Goal: Task Accomplishment & Management: Complete application form

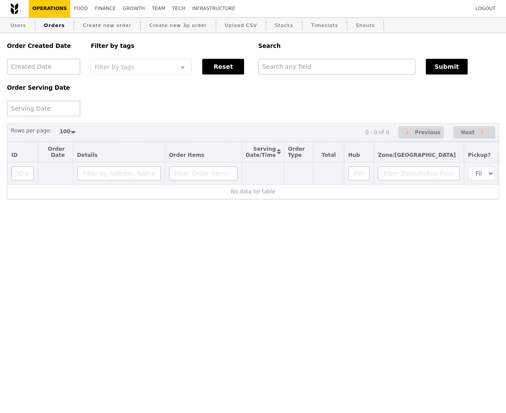
select select "100"
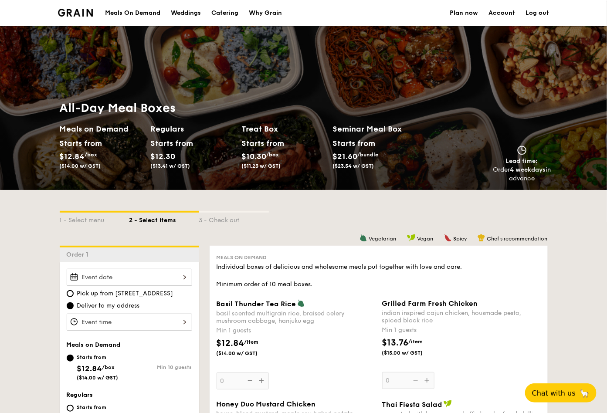
click at [146, 14] on div "Meals On Demand" at bounding box center [132, 13] width 55 height 26
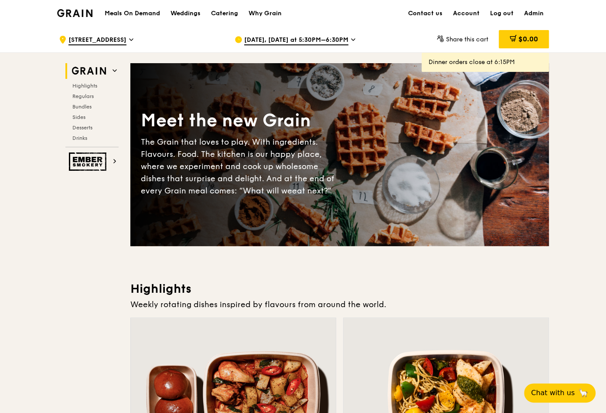
click at [277, 40] on span "Sep 11, Today at 5:30PM–6:30PM" at bounding box center [296, 41] width 104 height 10
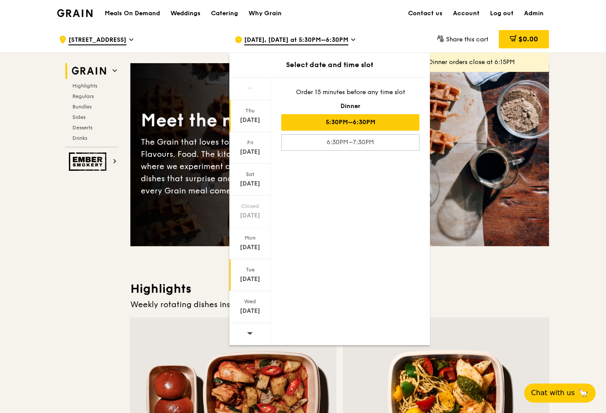
click at [250, 284] on div "Tue Sep 16" at bounding box center [249, 275] width 41 height 32
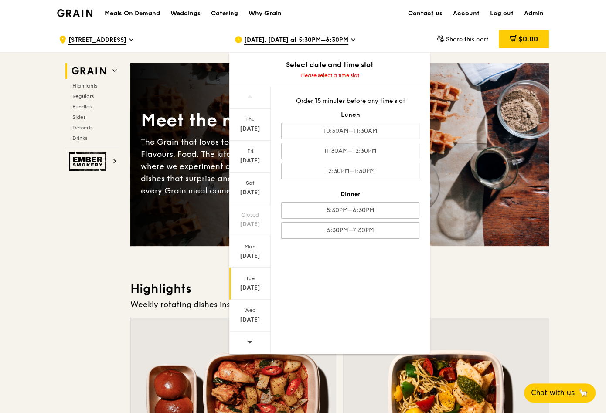
click at [531, 283] on h3 "Highlights" at bounding box center [339, 289] width 418 height 16
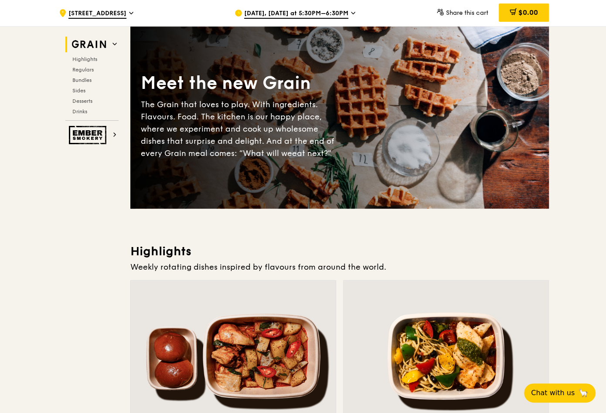
scroll to position [38, 0]
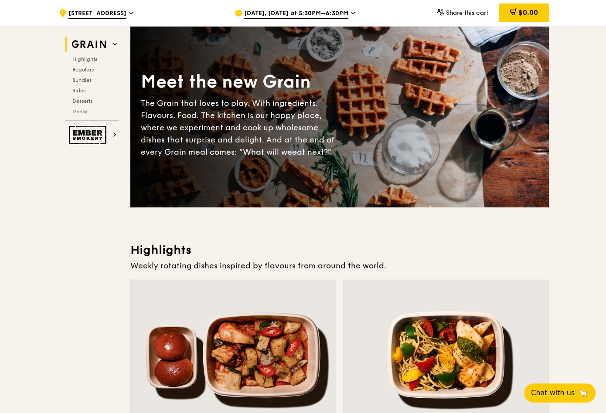
click at [290, 8] on div "Sep 11, Today at 5:30PM–6:30PM" at bounding box center [315, 13] width 162 height 26
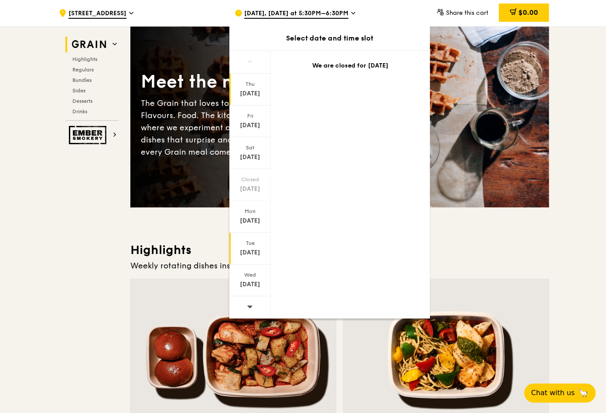
click at [252, 255] on div "Sep 16" at bounding box center [249, 252] width 39 height 9
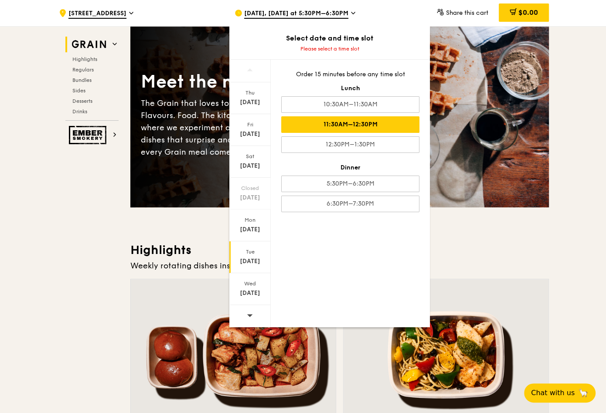
click at [375, 129] on div "11:30AM–12:30PM" at bounding box center [350, 124] width 138 height 17
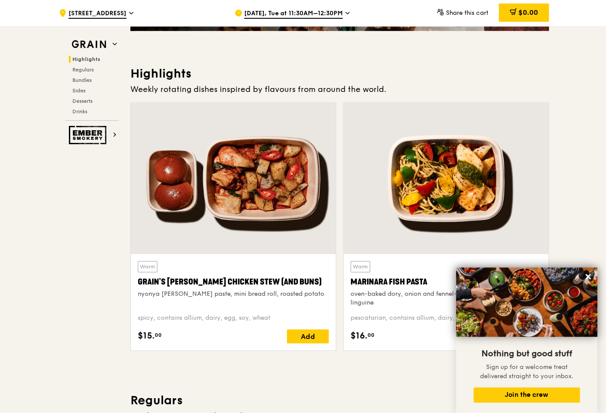
scroll to position [195, 0]
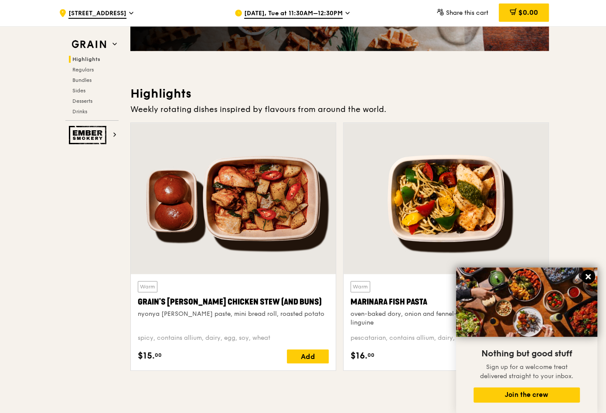
click at [587, 280] on icon at bounding box center [588, 277] width 8 height 8
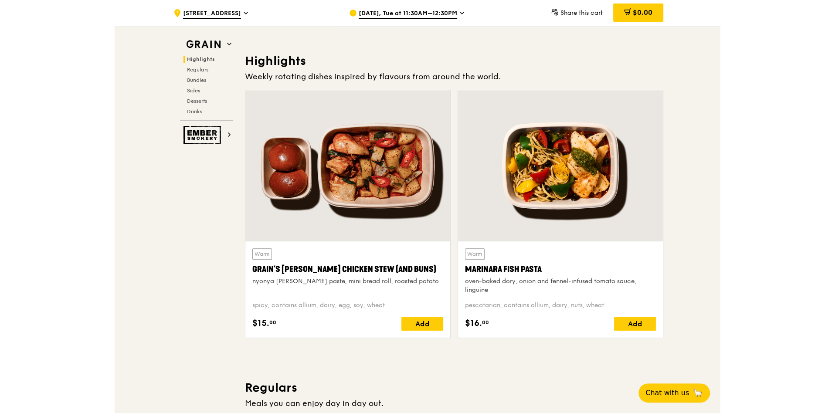
scroll to position [0, 0]
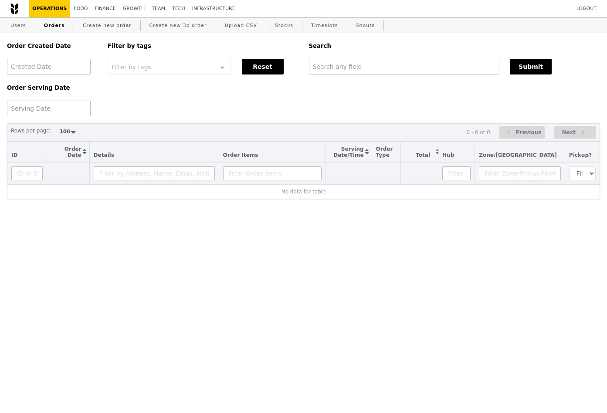
select select "100"
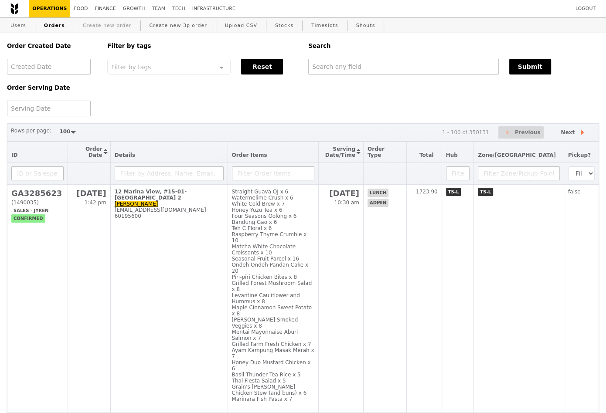
click at [102, 21] on link "Create new order" at bounding box center [107, 26] width 56 height 16
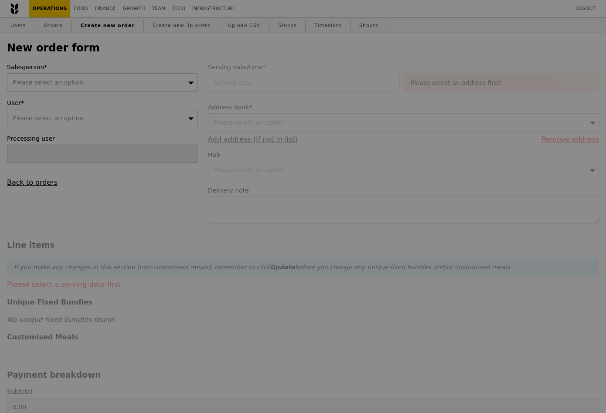
type input "Confirm"
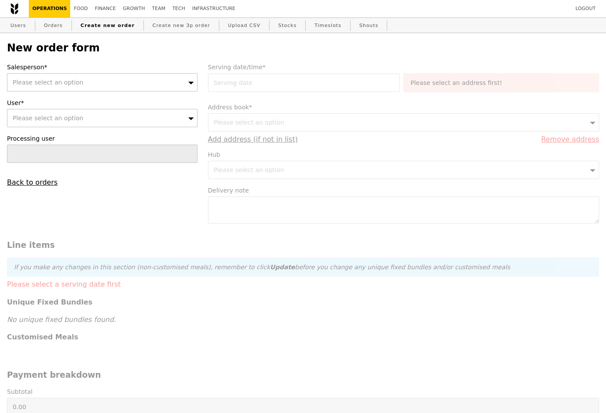
click at [106, 80] on div "Please select an option" at bounding box center [102, 82] width 190 height 18
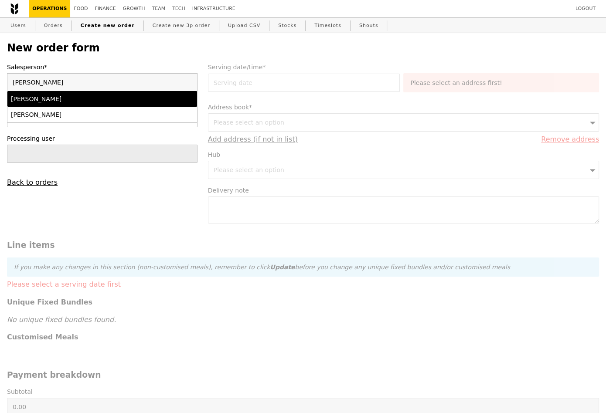
type input "samantha"
click at [79, 100] on div "[PERSON_NAME]" at bounding box center [79, 99] width 137 height 9
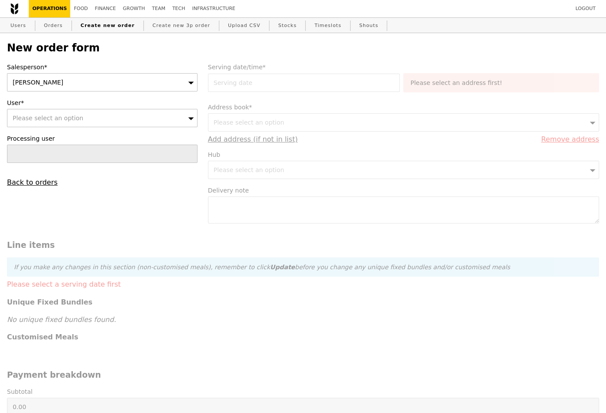
click at [74, 115] on span "Please select an option" at bounding box center [48, 118] width 71 height 7
type input "razali"
type input "Confirm"
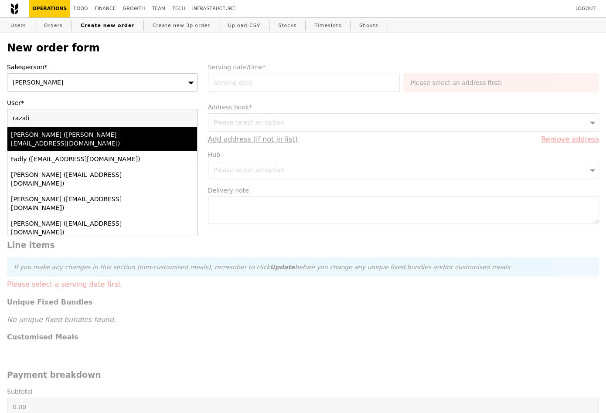
type input "razali"
click at [69, 131] on div "Lina (lina.razali@ingredion.com)" at bounding box center [79, 138] width 137 height 17
type input "Loading..."
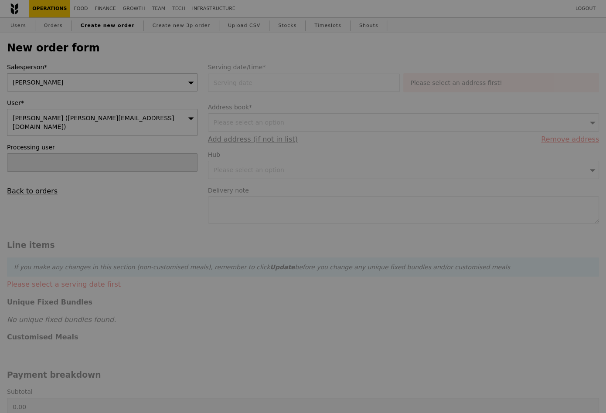
type input "13.76"
type input "15.00"
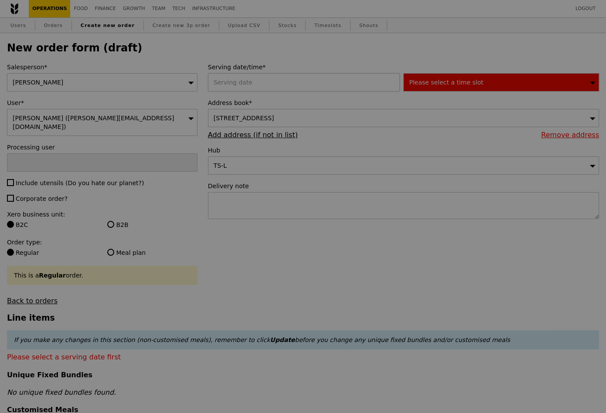
type input "Confirm"
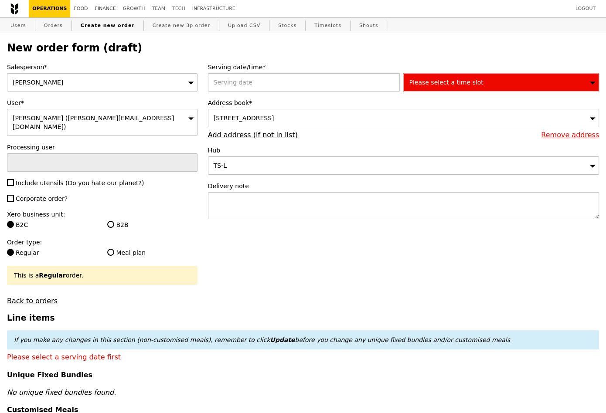
click at [276, 74] on div at bounding box center [306, 82] width 196 height 18
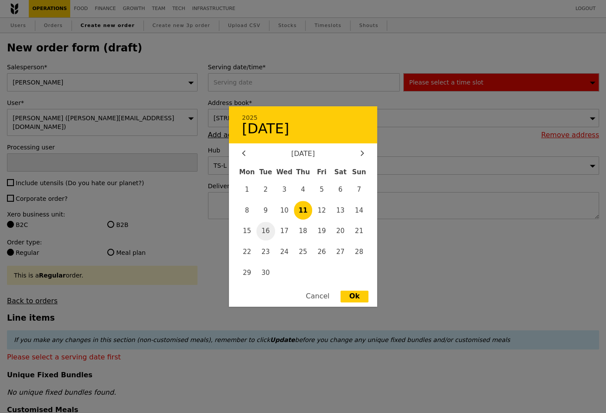
click at [269, 234] on span "16" at bounding box center [265, 231] width 19 height 19
type input "16 Sep 2025"
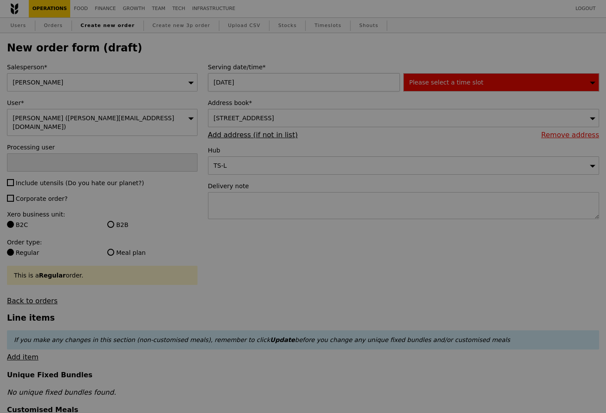
type input "Confirm"
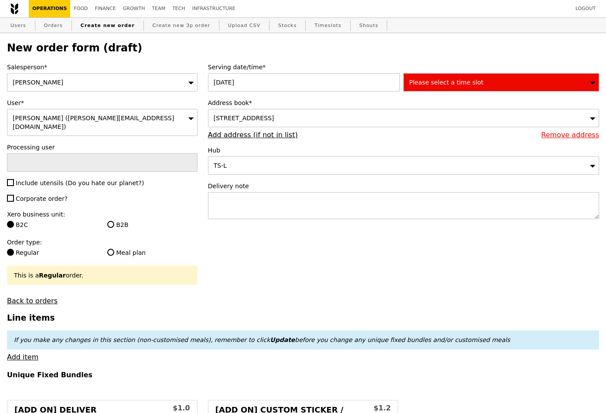
click at [423, 85] on span "Please select a time slot" at bounding box center [446, 82] width 74 height 7
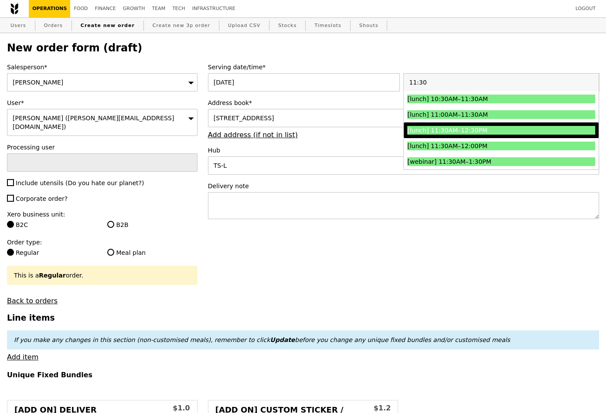
type input "11:30"
click at [488, 133] on div "[lunch] 11:30AM–12:30PM" at bounding box center [477, 130] width 141 height 9
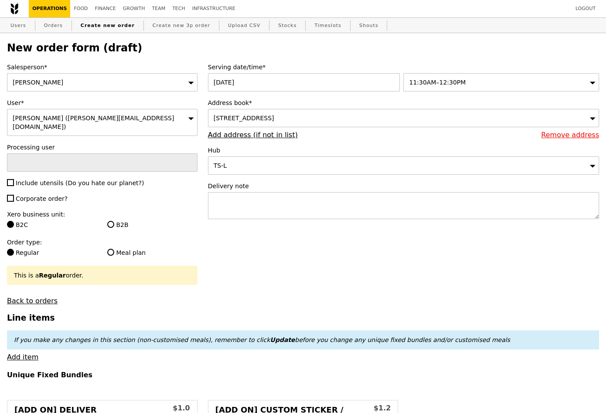
type input "Confirm"
click at [474, 46] on h2 "New order form (draft)" at bounding box center [303, 48] width 592 height 12
click at [256, 204] on textarea at bounding box center [403, 205] width 391 height 27
type textarea "Deliver by 11:30AM"
click at [466, 82] on div "11:30AM–12:30PM" at bounding box center [501, 82] width 196 height 18
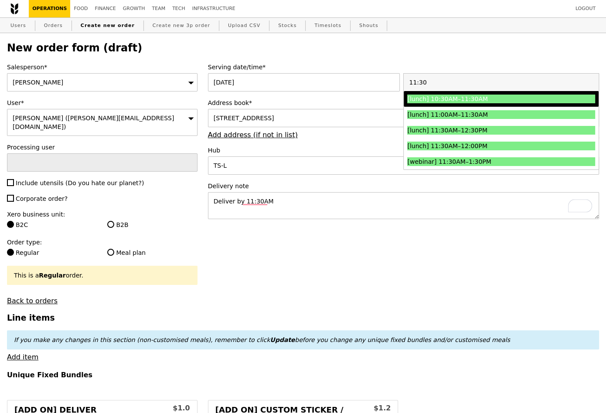
click at [478, 95] on div "[lunch] 10:30AM–11:30AM" at bounding box center [477, 99] width 141 height 9
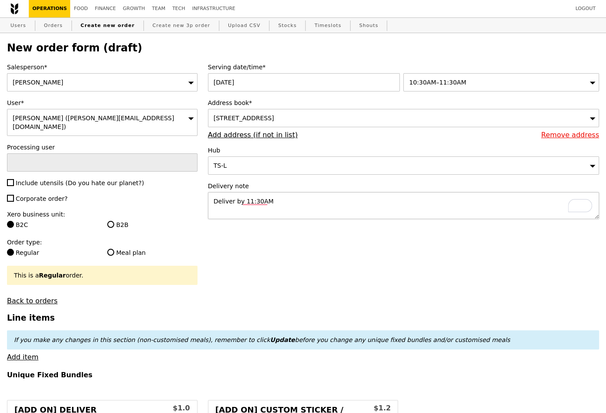
type input "Confirm"
drag, startPoint x: 278, startPoint y: 203, endPoint x: 190, endPoint y: 203, distance: 88.0
type textarea "1"
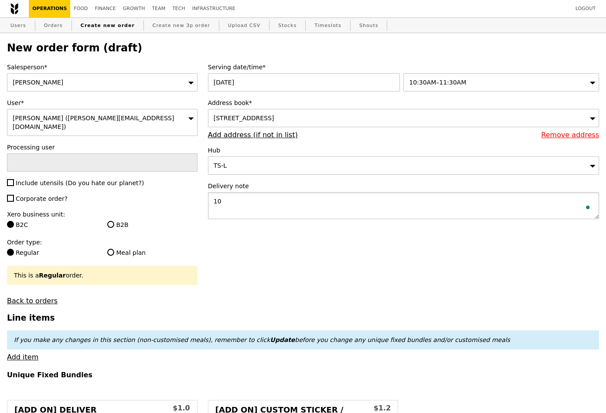
type textarea "1"
click at [436, 82] on span "10:30AM–11:30AM" at bounding box center [437, 82] width 57 height 7
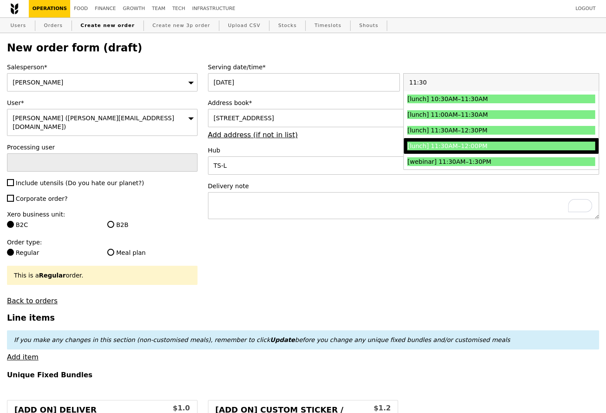
click at [518, 144] on div "[lunch] 11:30AM–12:00PM" at bounding box center [477, 146] width 141 height 9
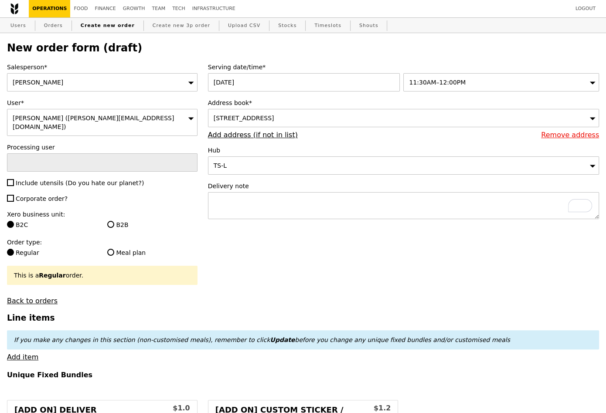
type input "Confirm"
click at [269, 209] on textarea "To enrich screen reader interactions, please activate Accessibility in Grammarl…" at bounding box center [403, 205] width 391 height 27
type textarea "d"
type textarea "Deliver by"
type input "Confirm"
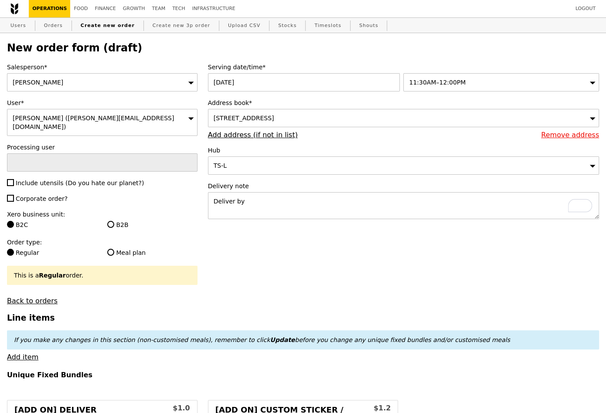
click at [445, 87] on div "11:30AM–12:00PM" at bounding box center [501, 82] width 196 height 18
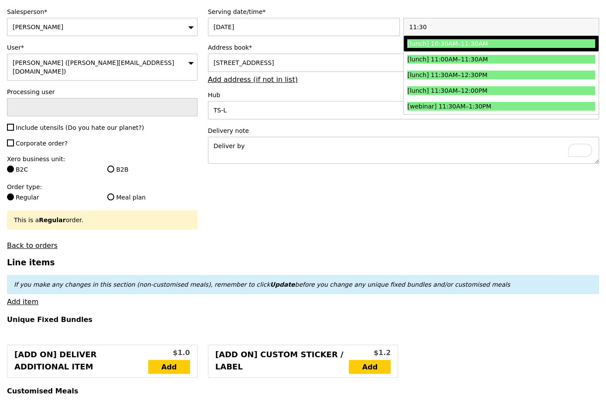
scroll to position [68, 0]
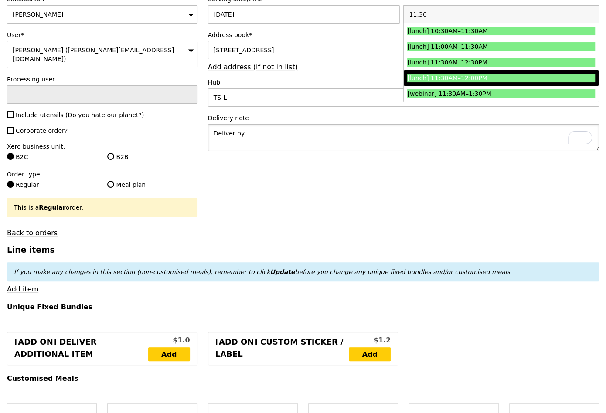
click at [303, 134] on textarea "Deliver by" at bounding box center [403, 137] width 391 height 27
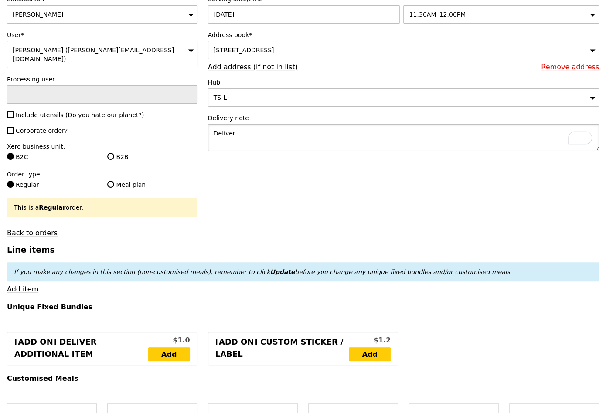
type textarea "Deliver"
click at [53, 126] on label "Corporate order?" at bounding box center [102, 130] width 190 height 9
click at [14, 127] on input "Corporate order?" at bounding box center [10, 130] width 7 height 7
checkbox input "true"
type input "Confirm"
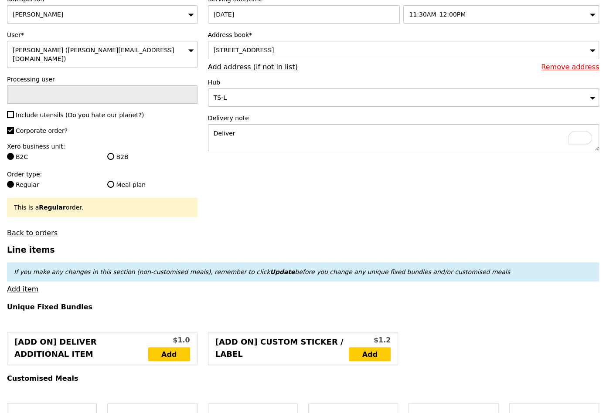
click at [57, 112] on span "Include utensils (Do you hate our planet?)" at bounding box center [80, 115] width 128 height 7
click at [14, 111] on input "Include utensils (Do you hate our planet?)" at bounding box center [10, 114] width 7 height 7
checkbox input "true"
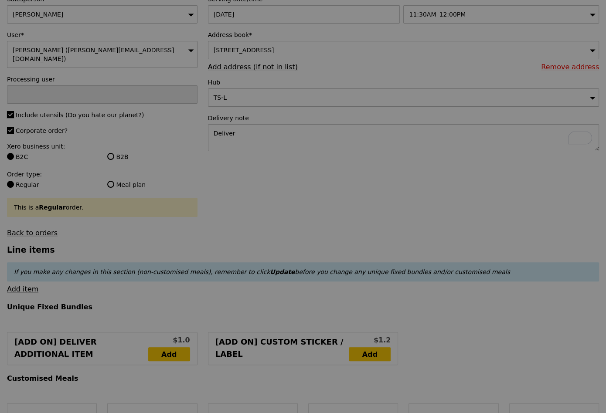
type input "Confirm"
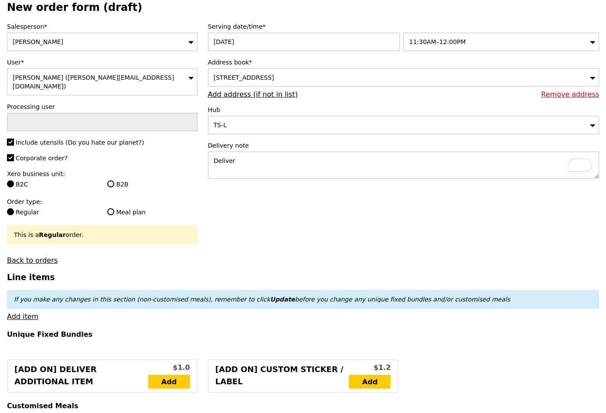
scroll to position [34, 0]
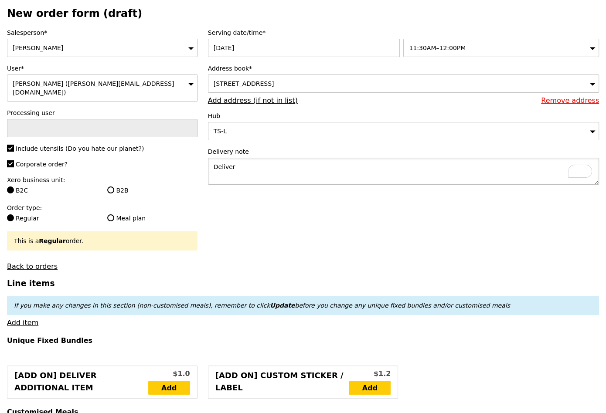
click at [263, 163] on textarea "Deliver" at bounding box center [403, 171] width 391 height 27
type textarea "Deliver by 12PM latest please."
click at [548, 53] on div "11:30AM–12:00PM" at bounding box center [501, 48] width 196 height 18
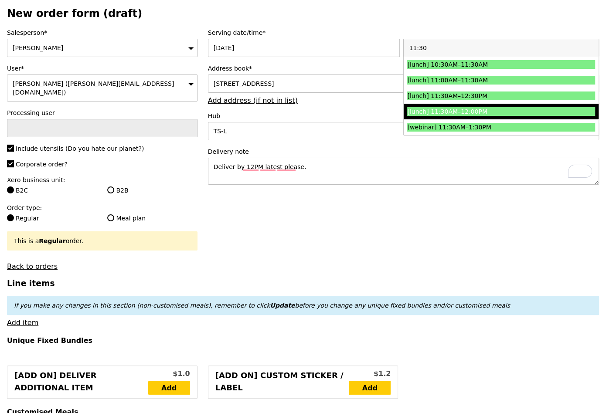
type input "Confirm"
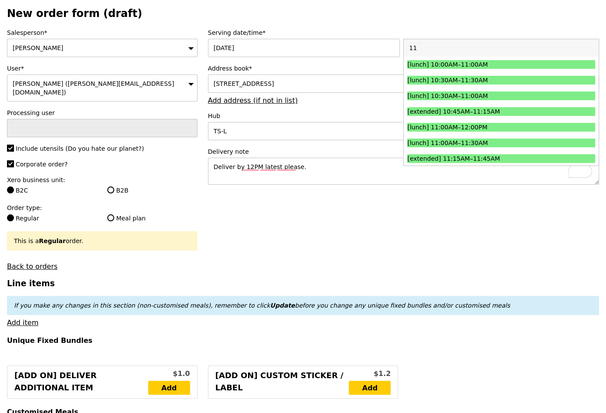
type input "1"
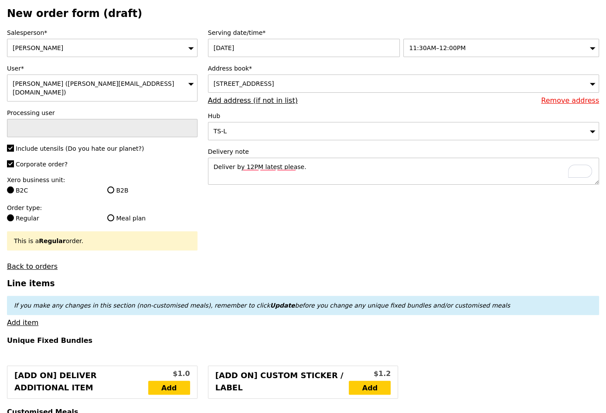
click at [457, 44] on span "11:30AM–12:00PM" at bounding box center [437, 47] width 57 height 7
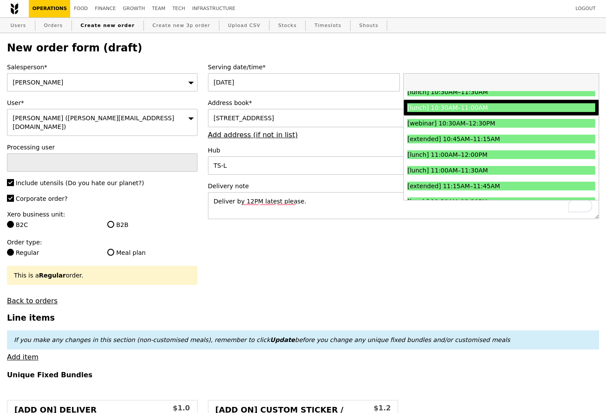
scroll to position [325, 0]
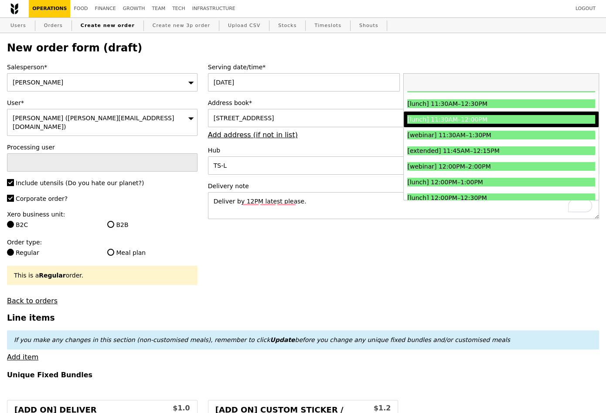
click at [467, 123] on li "[lunch] 11:30AM–12:00PM" at bounding box center [500, 120] width 195 height 16
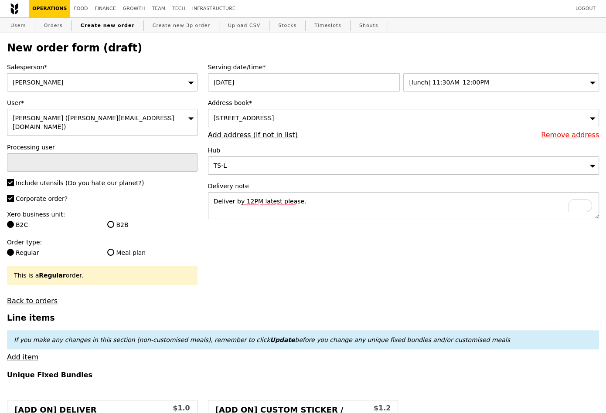
type input "Confirm"
click at [518, 84] on div "[lunch] 11:30AM–12:00PM" at bounding box center [501, 82] width 196 height 18
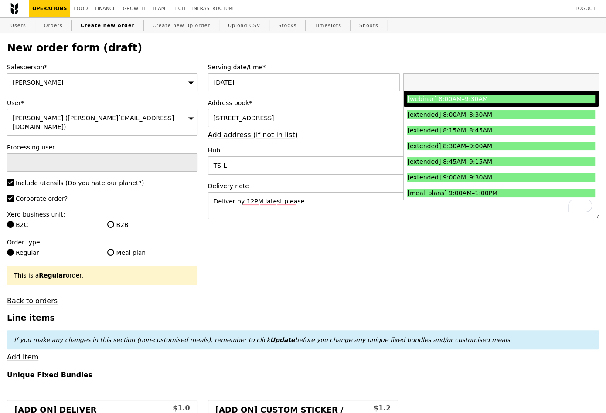
click at [556, 42] on h2 "New order form (draft)" at bounding box center [303, 48] width 592 height 12
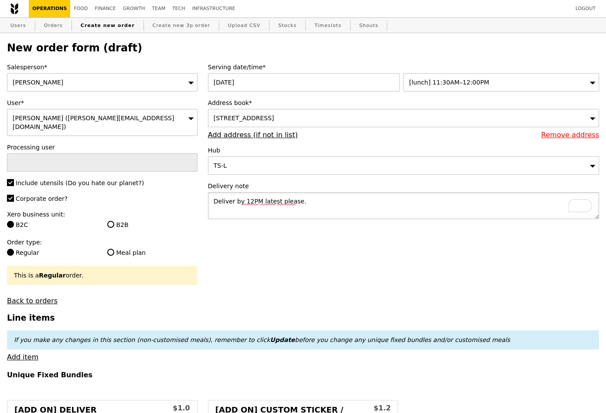
click at [319, 197] on textarea "Deliver by 12PM latest please." at bounding box center [403, 205] width 391 height 27
drag, startPoint x: 243, startPoint y: 203, endPoint x: 311, endPoint y: 203, distance: 68.4
click at [311, 203] on textarea "Deliver by 12PM latest please." at bounding box center [403, 205] width 391 height 27
type textarea "Deliver by 12PM as much as possible!"
click at [488, 83] on div "[lunch] 11:30AM–12:00PM" at bounding box center [501, 82] width 196 height 18
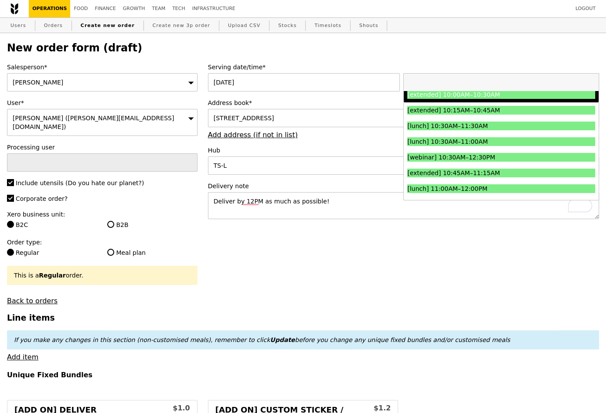
scroll to position [195, 0]
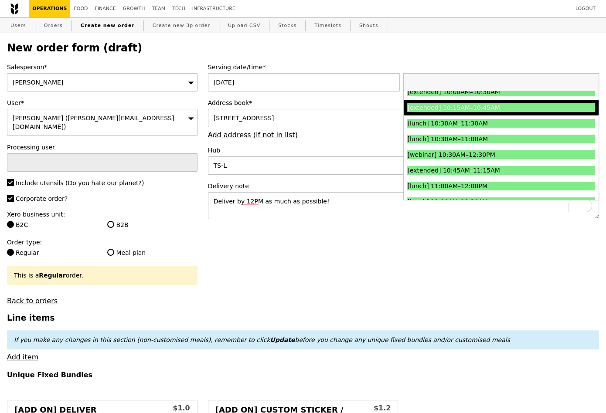
click at [338, 147] on label "Hub" at bounding box center [403, 150] width 391 height 9
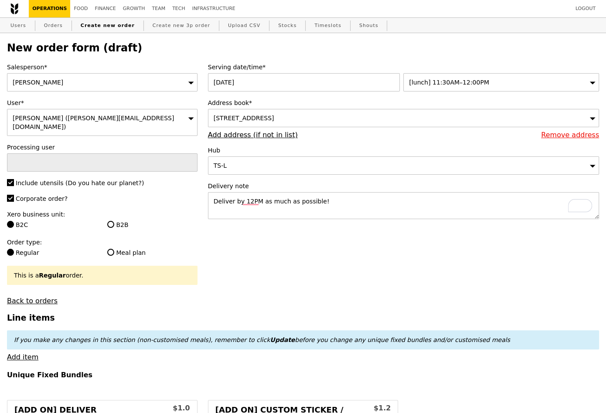
click at [501, 84] on div "[lunch] 11:30AM–12:00PM" at bounding box center [501, 82] width 196 height 18
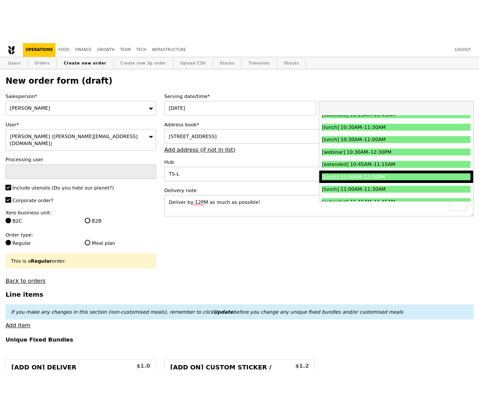
scroll to position [248, 0]
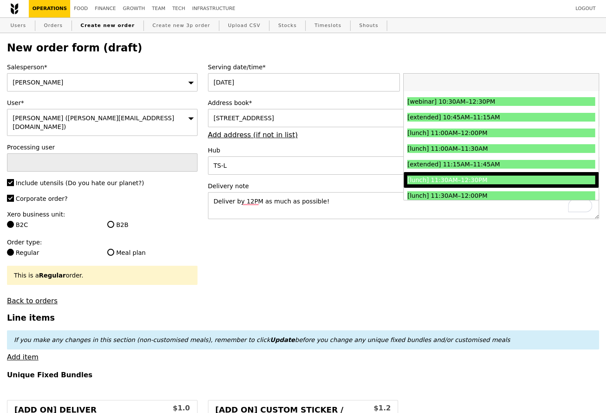
click at [488, 180] on div "[lunch] 11:30AM–12:30PM" at bounding box center [477, 180] width 141 height 9
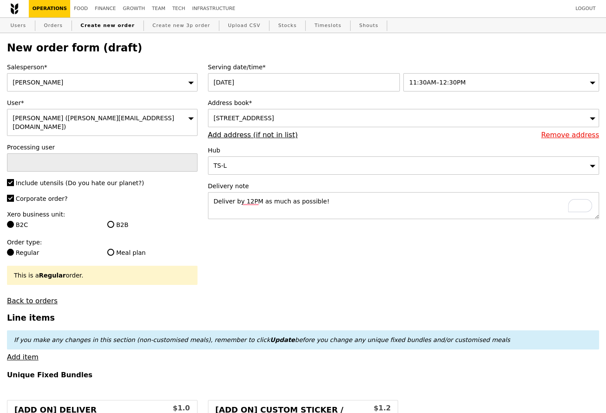
type input "Confirm"
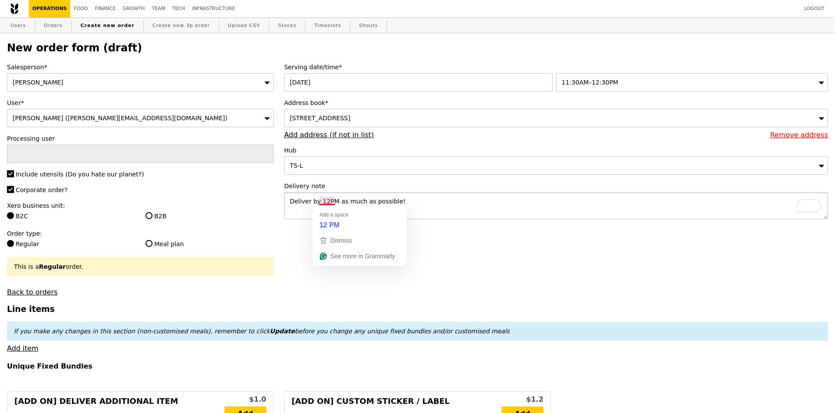
click at [325, 201] on textarea "Deliver by 12PM as much as possible!" at bounding box center [556, 205] width 544 height 27
drag, startPoint x: 348, startPoint y: 201, endPoint x: 484, endPoint y: 203, distance: 136.4
click at [484, 203] on textarea "Deliver by 11:45AM as much as possible!" at bounding box center [556, 205] width 544 height 27
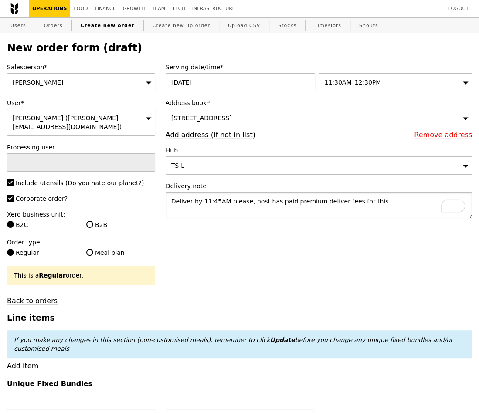
type textarea "Deliver by 11:45AM please, host has paid premium deliver fees for this."
type input "Confirm"
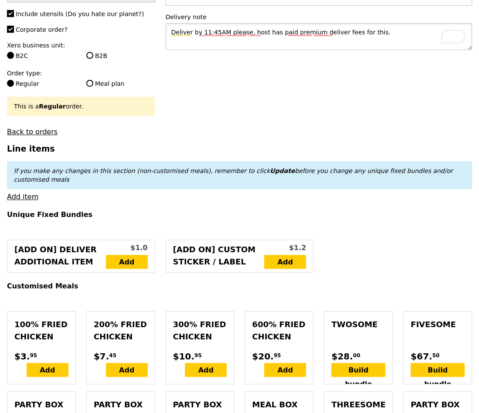
scroll to position [146, 0]
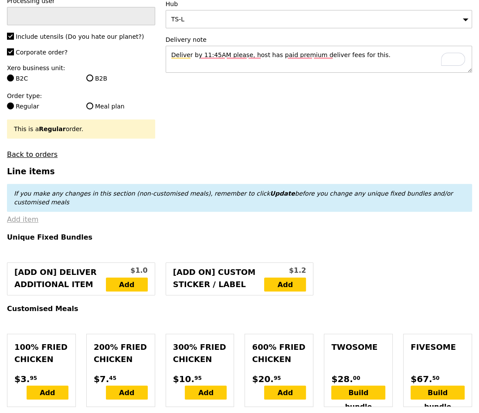
click at [20, 215] on link "Add item" at bounding box center [22, 219] width 31 height 8
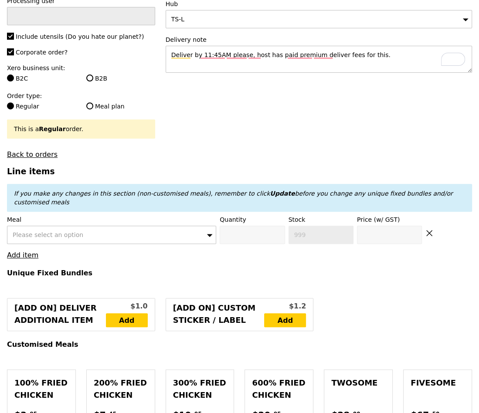
click at [61, 231] on span "Please select an option" at bounding box center [48, 234] width 71 height 7
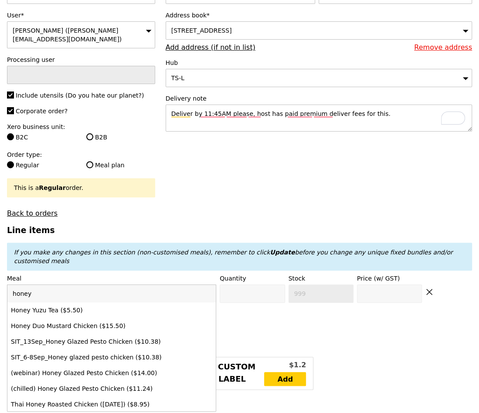
scroll to position [75, 0]
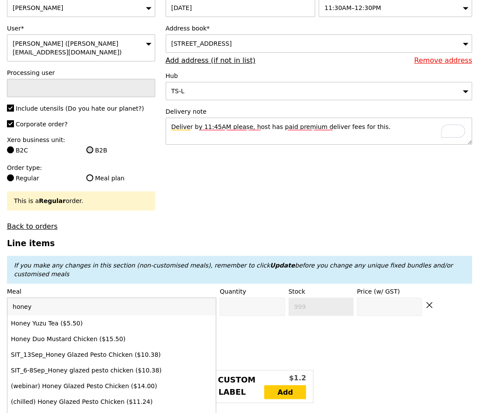
type input "honey"
click at [89, 146] on input "B2B" at bounding box center [89, 149] width 7 height 7
radio input "true"
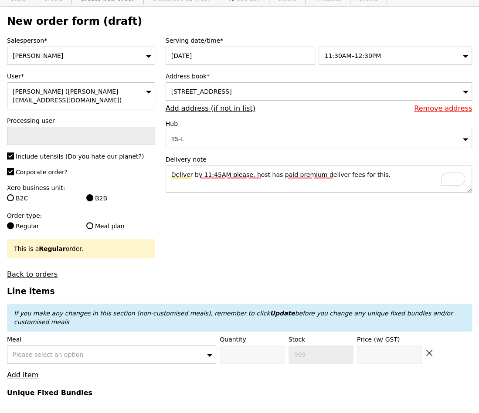
scroll to position [27, 0]
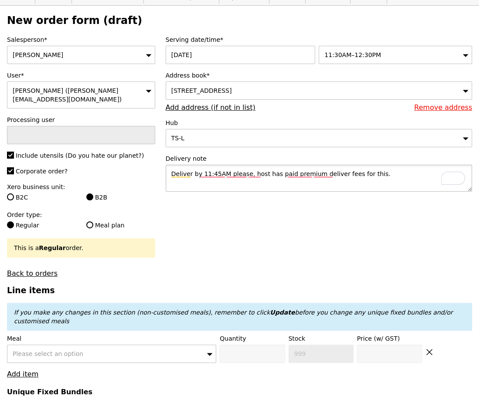
click at [379, 176] on textarea "Deliver by 11:45AM please, host has paid premium deliver fees for this." at bounding box center [319, 178] width 306 height 27
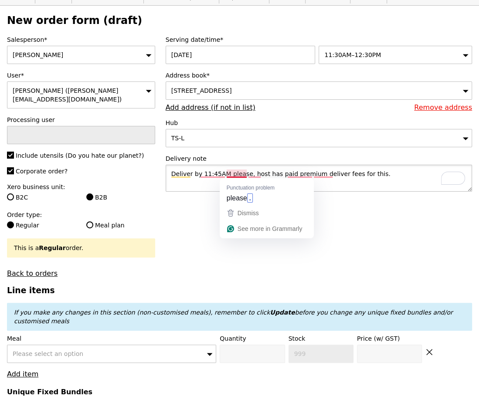
click at [399, 169] on textarea "Deliver by 11:45AM please, host has paid premium deliver fees for this." at bounding box center [319, 178] width 306 height 27
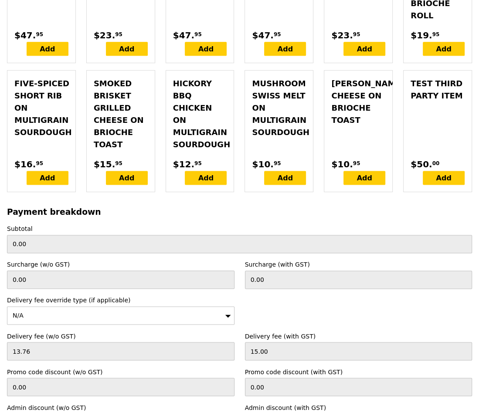
scroll to position [2693, 0]
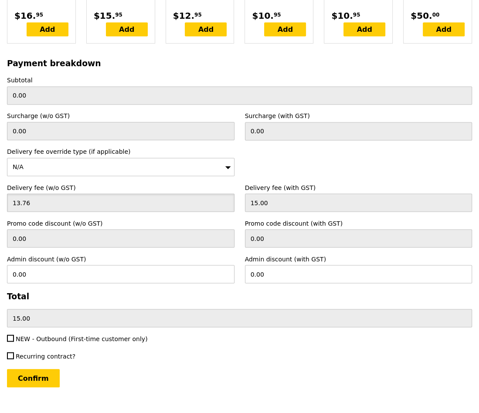
click at [45, 193] on input "13.76" at bounding box center [120, 202] width 227 height 18
click at [283, 193] on input "15.00" at bounding box center [358, 202] width 227 height 18
click at [147, 158] on div "N/A" at bounding box center [120, 167] width 227 height 18
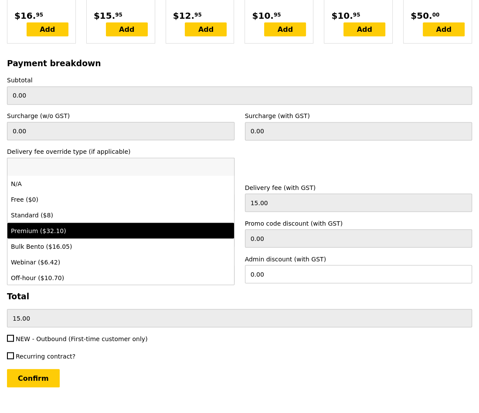
click at [127, 226] on div "Premium ($32.10)" at bounding box center [93, 230] width 165 height 9
type input "Loading..."
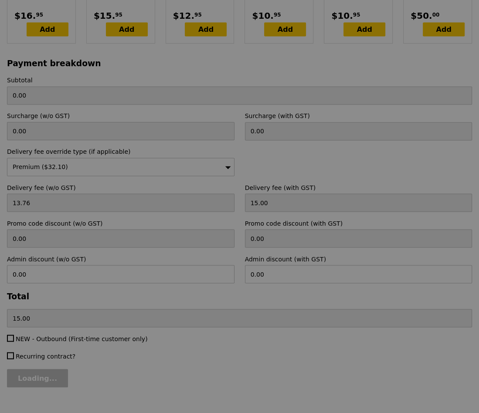
type input "29.45"
type input "32.10"
type input "Confirm"
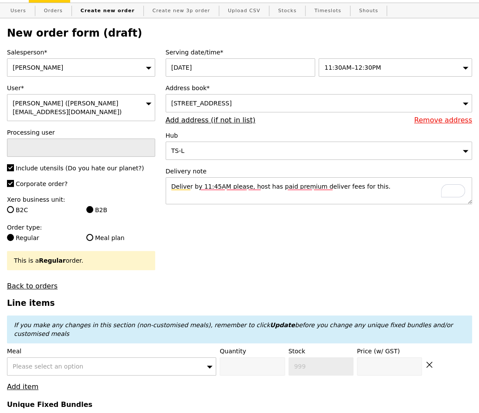
scroll to position [16, 0]
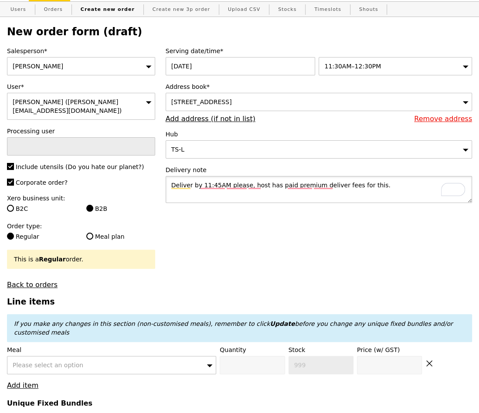
click at [387, 185] on textarea "Deliver by 11:45AM please, host has paid premium deliver fees for this." at bounding box center [319, 189] width 306 height 27
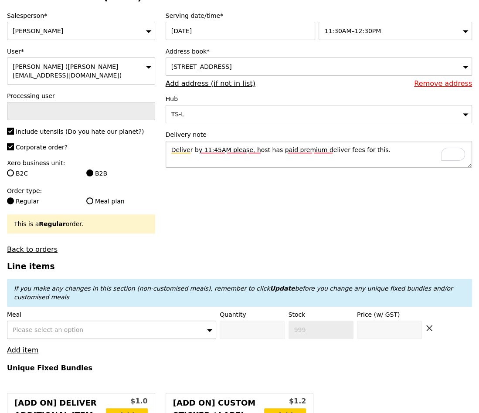
scroll to position [37, 0]
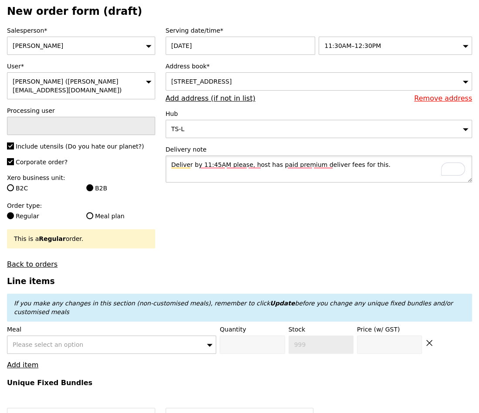
click at [198, 160] on textarea "Deliver by 11:45AM please, host has paid premium deliver fees for this." at bounding box center [319, 169] width 306 height 27
type textarea "Deliver at 11:45AM please, host has paid premium deliver fees for this."
click at [77, 341] on span "Please select an option" at bounding box center [48, 344] width 71 height 7
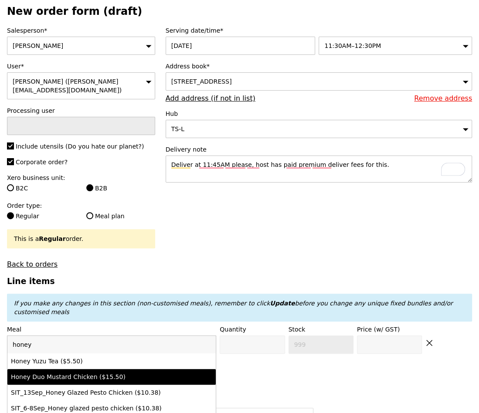
click at [81, 373] on div "Honey Duo Mustard Chicken ($15.50)" at bounding box center [86, 377] width 151 height 9
type input "Confirm anyway"
type input "0"
type input "491"
type input "15.5"
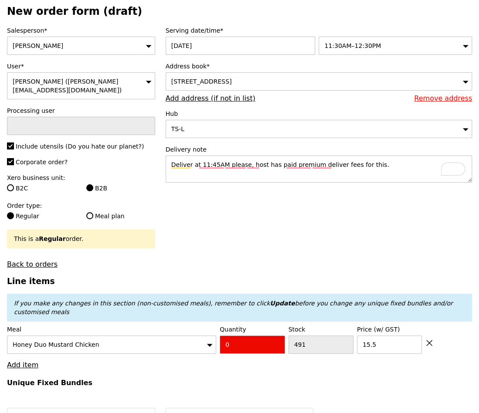
click at [259, 335] on input "0" at bounding box center [252, 344] width 65 height 18
type input "Confirm"
type input "2"
type input "Loading..."
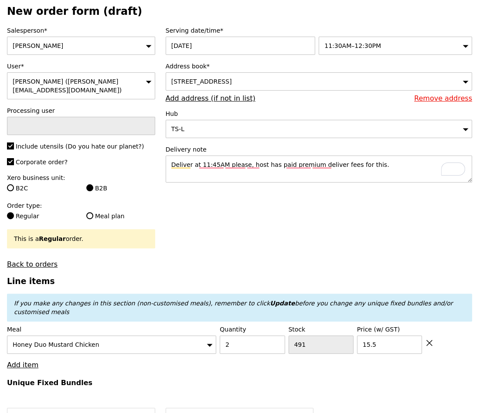
type input "31.00"
type input "63.10"
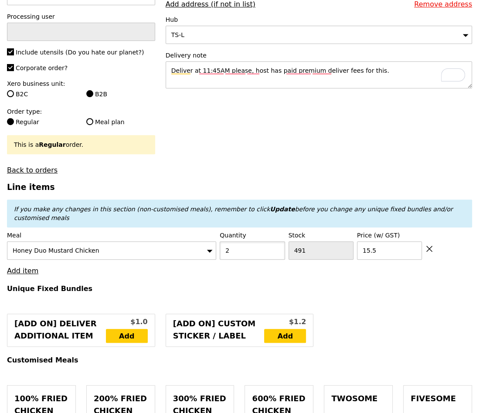
scroll to position [132, 0]
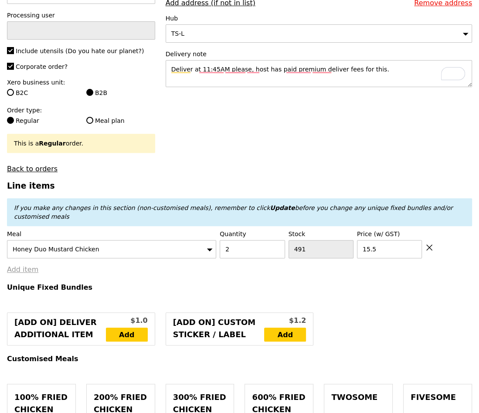
click at [34, 265] on link "Add item" at bounding box center [22, 269] width 31 height 8
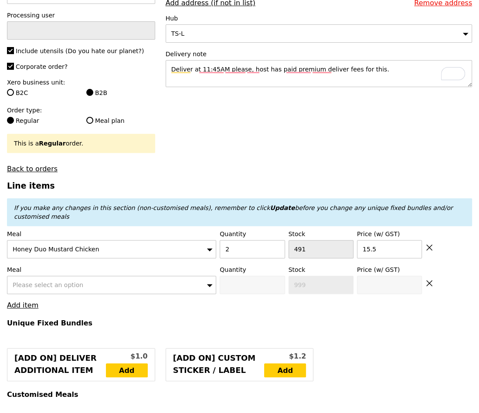
type input "Confirm"
click at [51, 279] on div "Please select an option" at bounding box center [111, 285] width 209 height 18
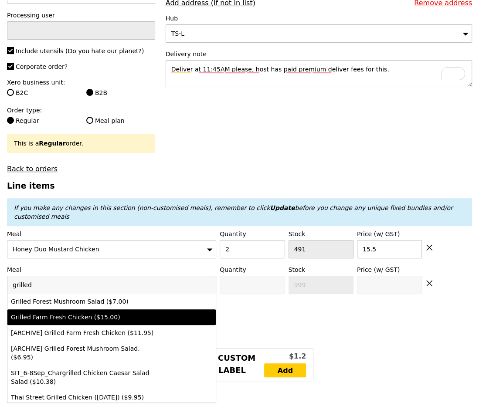
type input "grilled"
click at [89, 313] on div "Grilled Farm Fresh Chicken ($15.00)" at bounding box center [86, 317] width 151 height 9
type input "Confirm anyway"
type input "0"
type input "486"
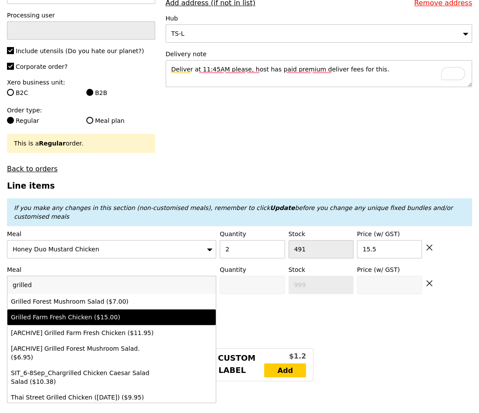
type input "15.0"
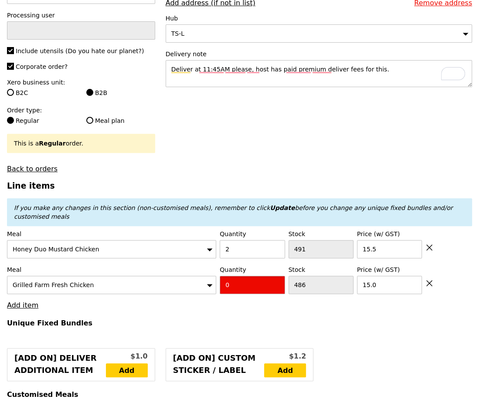
click at [232, 276] on input "0" at bounding box center [252, 285] width 65 height 18
type input "Confirm"
type input "2"
type input "Loading..."
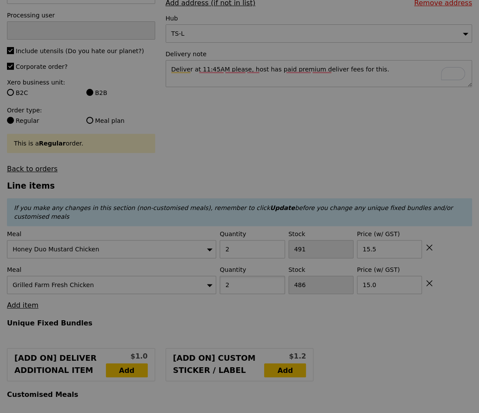
type input "61.00"
type input "93.10"
type input "489"
type input "484"
type input "31.00"
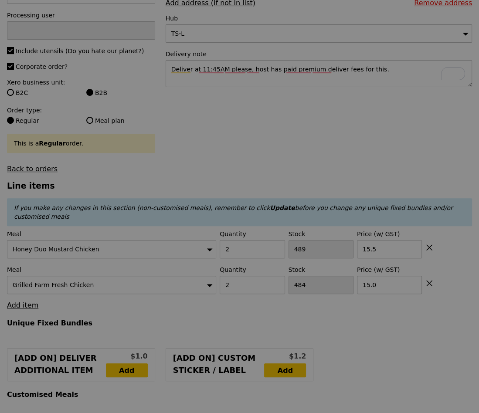
type input "63.10"
type input "Loading..."
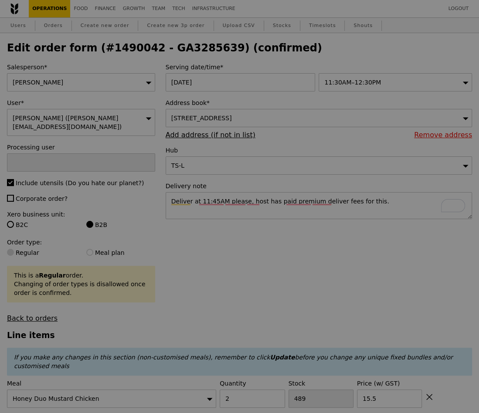
type input "Samantha"
type input "61.00"
type input "93.10"
type input "Loading..."
checkbox input "false"
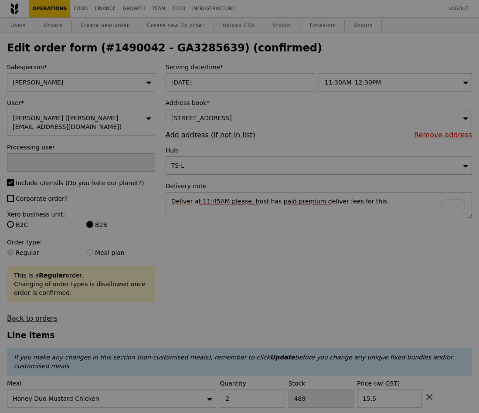
type input "484"
type input "15.00"
type input "489"
type input "15.50"
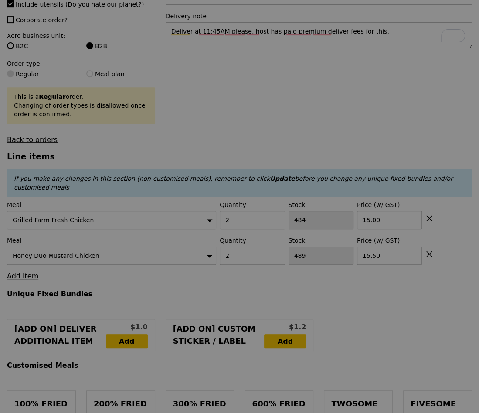
type input "0.00"
type input "8.67"
type input "9.45"
type input "Update"
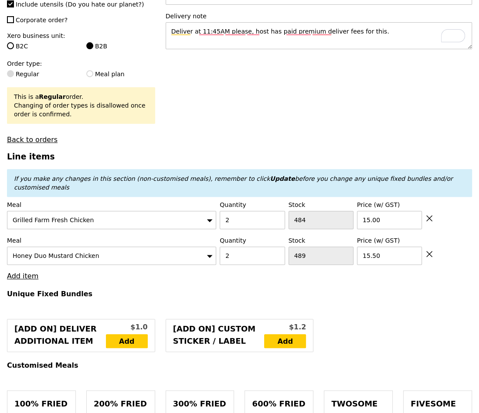
scroll to position [193, 0]
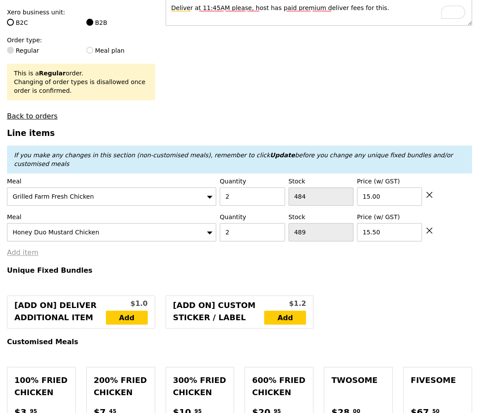
click at [25, 248] on link "Add item" at bounding box center [22, 252] width 31 height 8
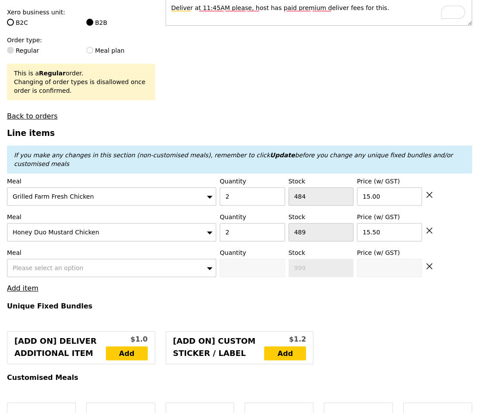
click at [84, 271] on div "Please select an option" at bounding box center [111, 268] width 209 height 18
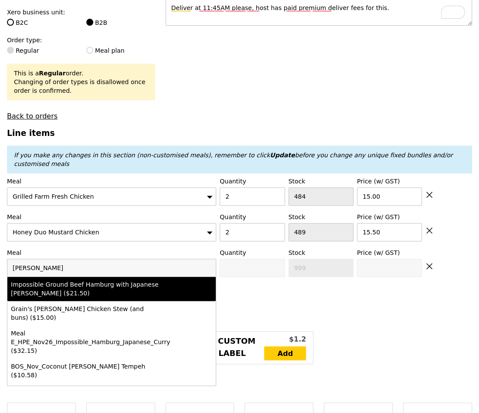
type input "curry"
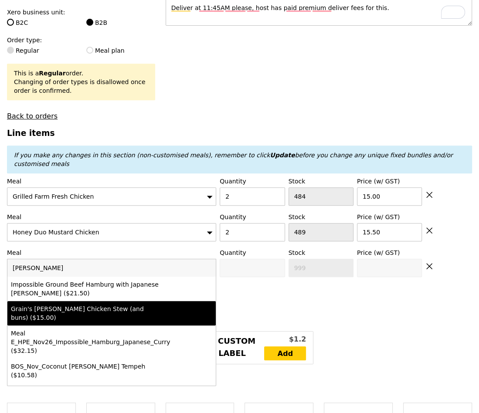
click at [110, 305] on div "Grain's Curry Chicken Stew (and buns) ($15.00)" at bounding box center [86, 313] width 151 height 17
type input "0"
type input "500"
type input "15.0"
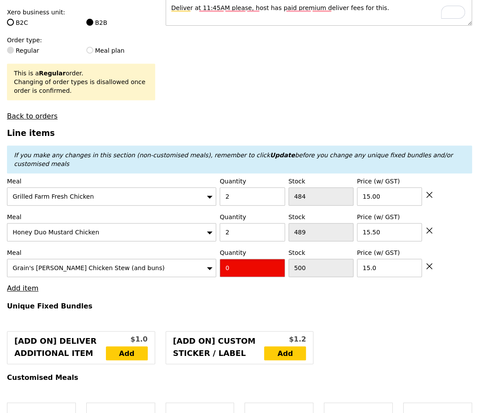
click at [271, 268] on input "0" at bounding box center [252, 268] width 65 height 18
type input "2"
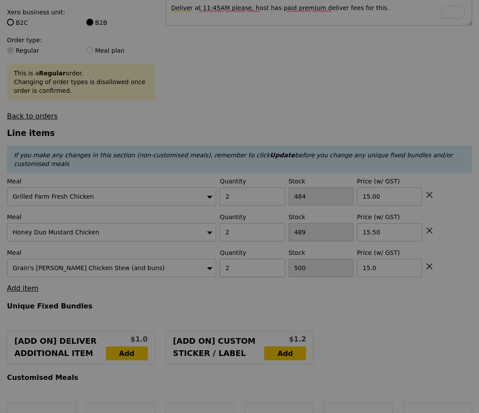
type input "Loading..."
type input "91.00"
type input "29.45"
type input "32.10"
type input "123.10"
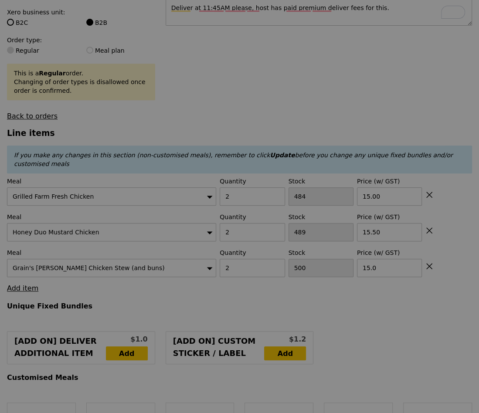
type input "Loading..."
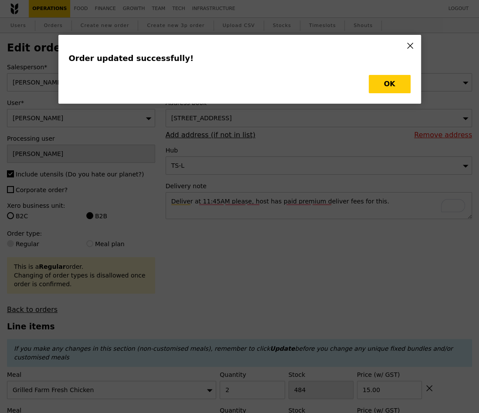
type input "0.00"
type input "5.92"
type input "6.45"
type input "Update"
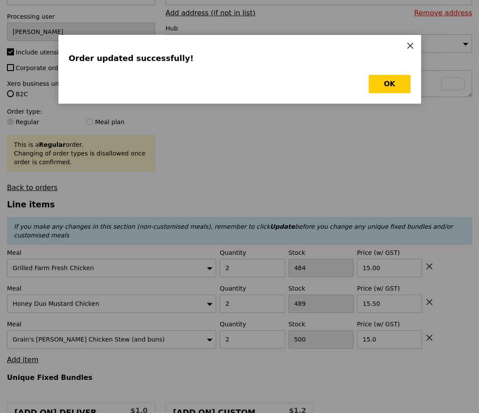
scroll to position [136, 0]
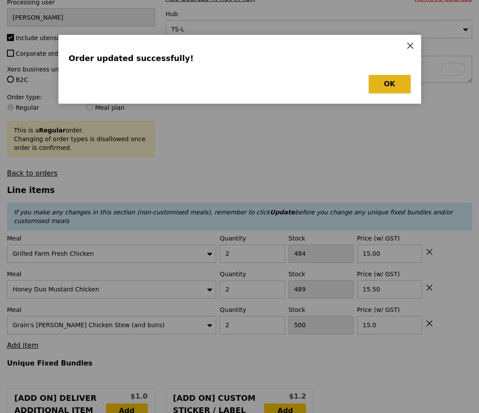
click at [383, 87] on button "OK" at bounding box center [390, 84] width 42 height 18
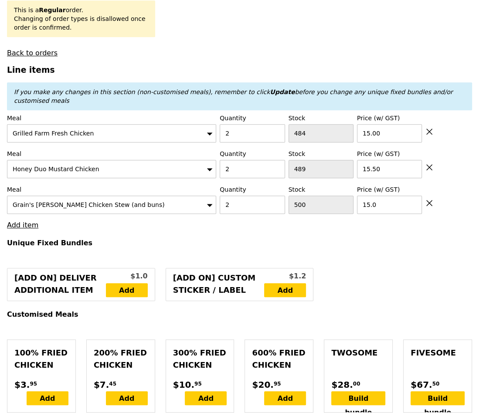
scroll to position [288, 0]
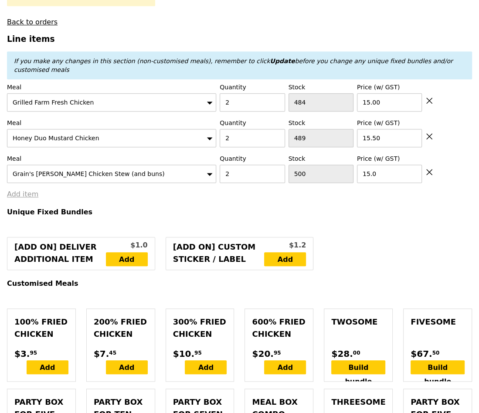
click at [17, 191] on link "Add item" at bounding box center [22, 194] width 31 height 8
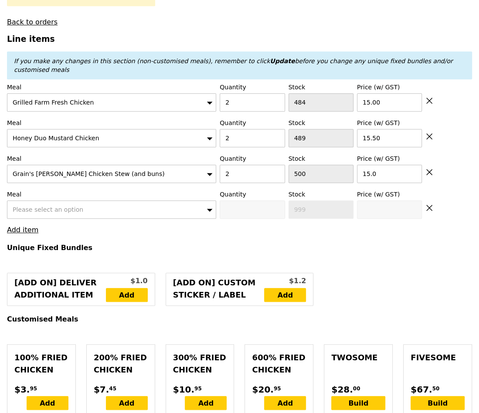
click at [27, 207] on span "Please select an option" at bounding box center [48, 209] width 71 height 7
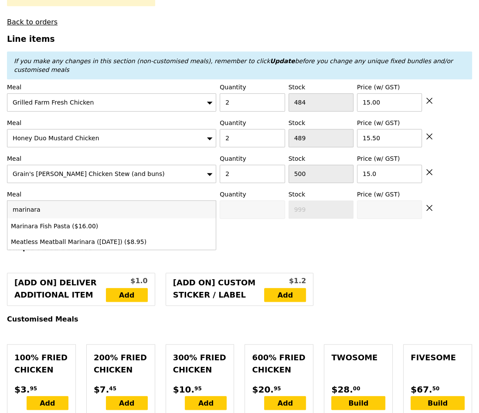
type input "marinara"
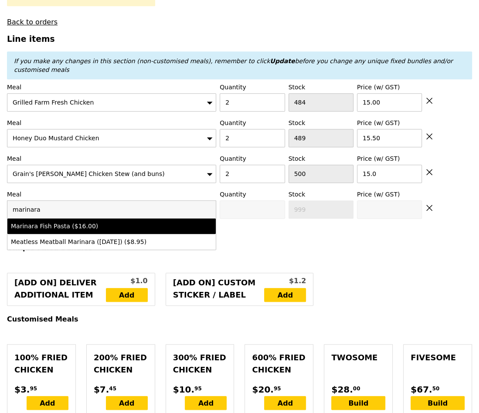
click at [54, 224] on div "Marinara Fish Pasta ($16.00)" at bounding box center [86, 226] width 151 height 9
type input "0"
type input "495"
type input "16.0"
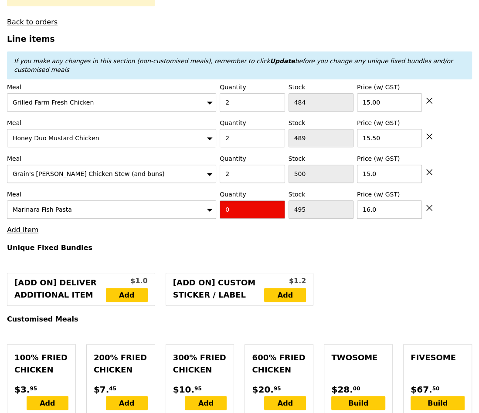
click at [254, 207] on input "0" at bounding box center [252, 209] width 65 height 18
type input "2"
type input "Loading..."
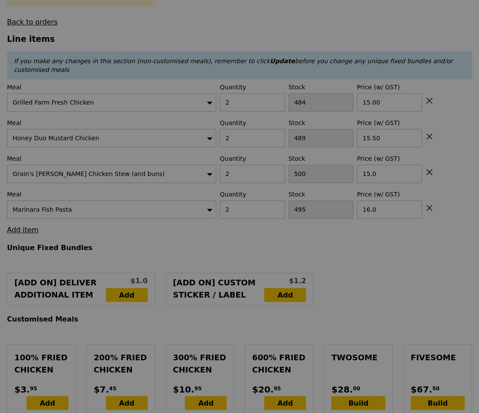
type input "123.00"
type input "29.45"
type input "32.10"
type input "155.10"
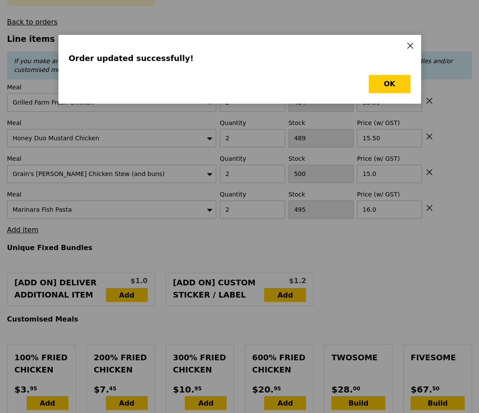
scroll to position [0, 0]
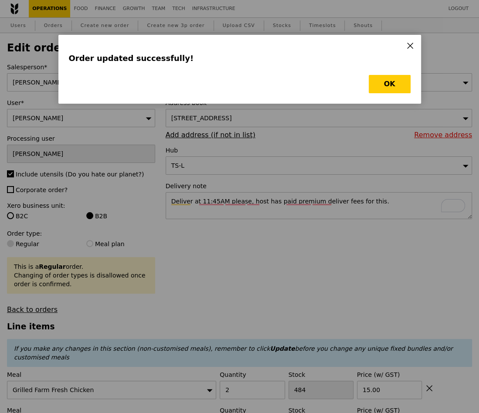
type input "Loading..."
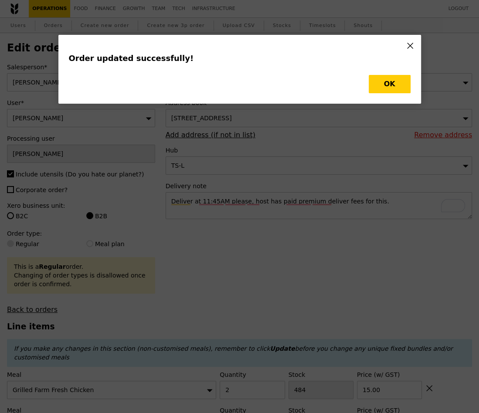
type input "0.00"
type input "3.62"
type input "3.95"
type input "Update"
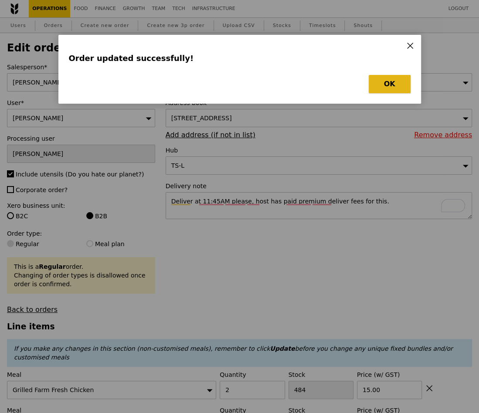
click at [396, 78] on button "OK" at bounding box center [390, 84] width 42 height 18
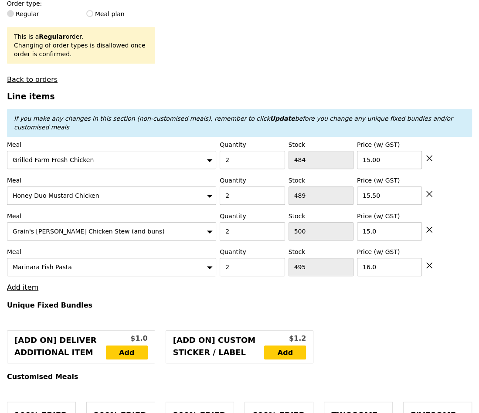
scroll to position [245, 0]
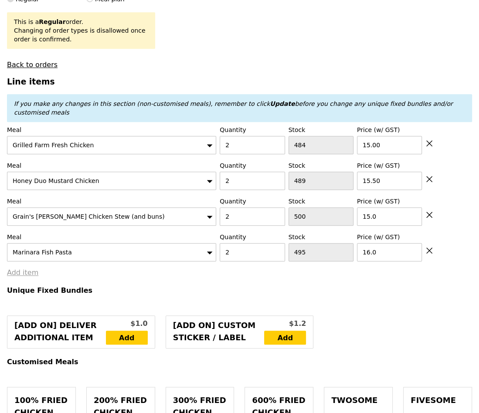
click at [30, 271] on link "Add item" at bounding box center [22, 272] width 31 height 8
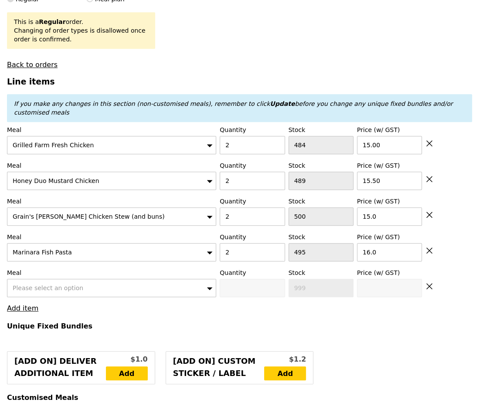
click at [34, 287] on span "Please select an option" at bounding box center [48, 288] width 71 height 7
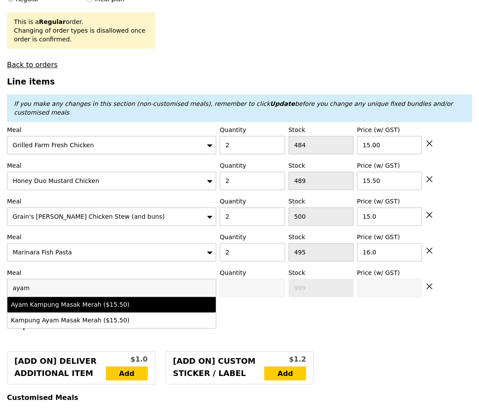
type input "ayam"
click at [68, 303] on div "Ayam Kampung Masak Merah ($15.50)" at bounding box center [86, 304] width 151 height 9
type input "0"
type input "497"
type input "15.5"
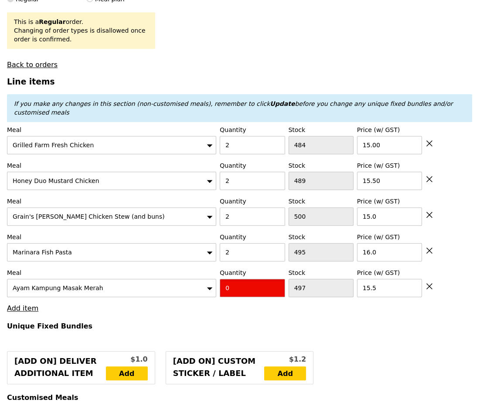
click at [254, 292] on input "0" at bounding box center [252, 288] width 65 height 18
type input "2"
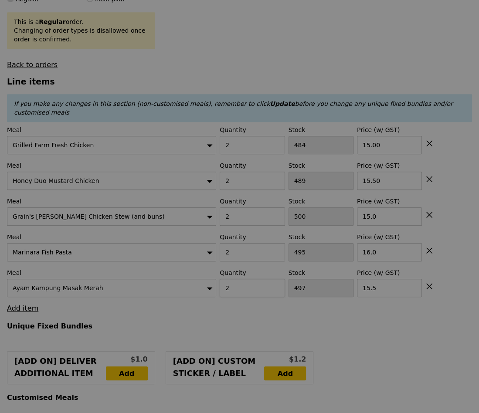
type input "Loading..."
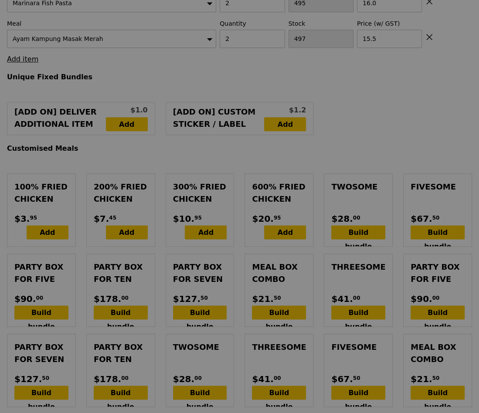
type input "154.00"
type input "29.45"
type input "32.10"
type input "186.10"
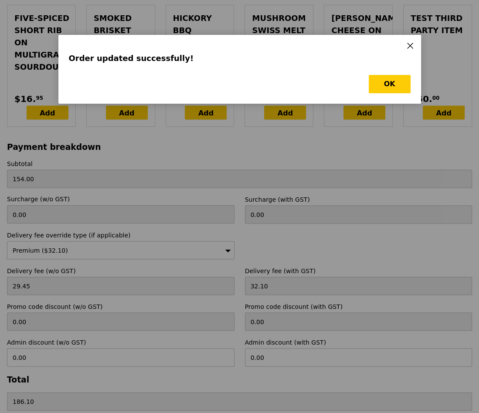
scroll to position [2779, 0]
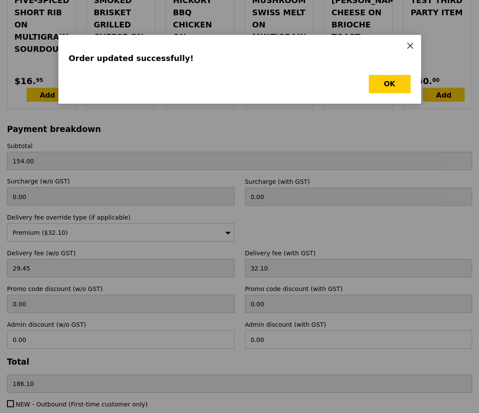
type input "Loading..."
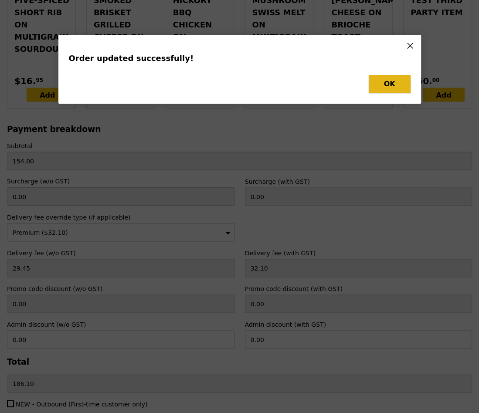
click at [395, 87] on button "OK" at bounding box center [390, 84] width 42 height 18
type input "0.00"
type input "3.62"
type input "3.95"
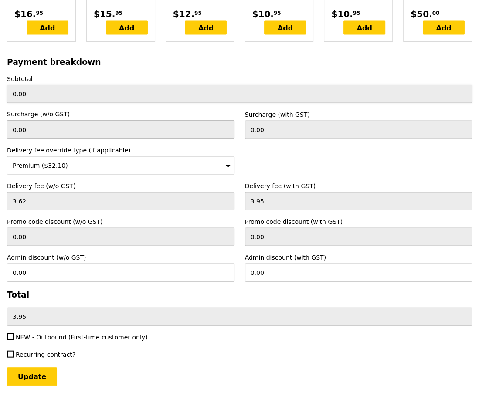
scroll to position [2852, 0]
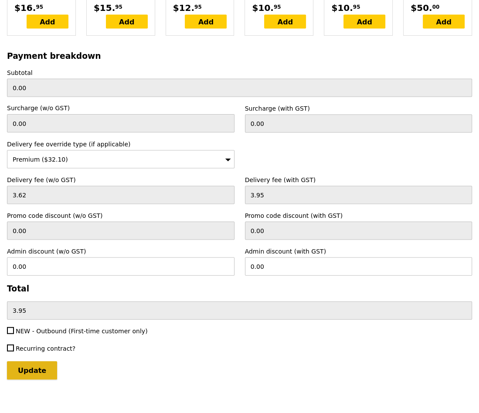
click at [34, 363] on input "Update" at bounding box center [32, 370] width 50 height 18
type input "Loading..."
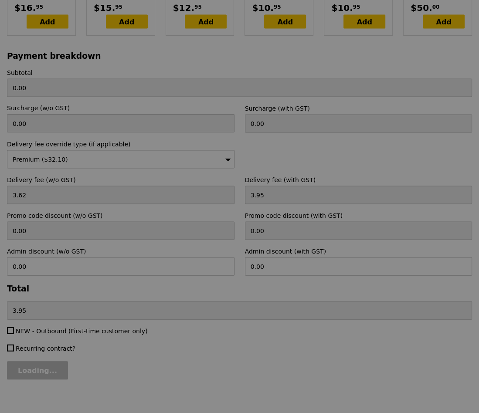
type input "154.00"
type input "29.45"
type input "32.10"
type input "186.10"
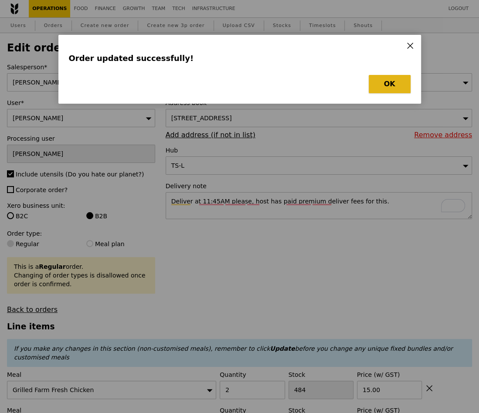
click at [390, 80] on button "OK" at bounding box center [390, 84] width 42 height 18
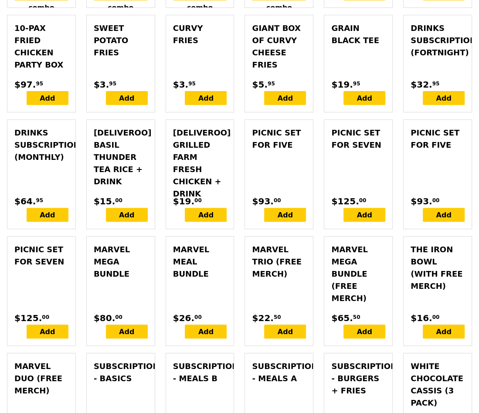
scroll to position [2852, 0]
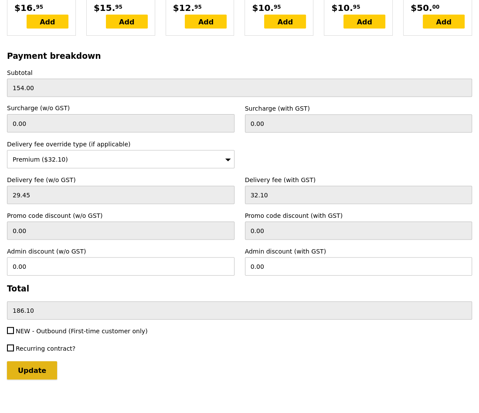
click at [37, 368] on input "Update" at bounding box center [32, 370] width 50 height 18
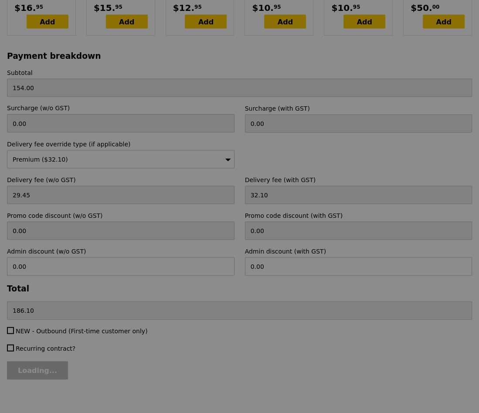
type input "Update"
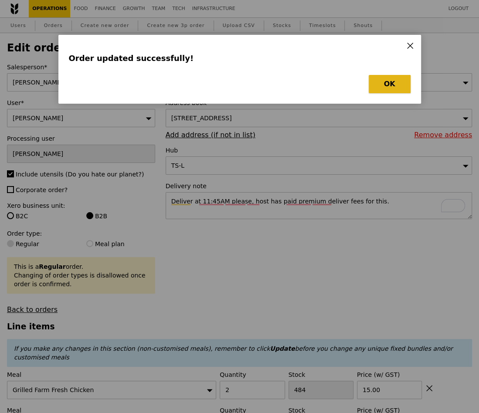
click at [386, 89] on button "OK" at bounding box center [390, 84] width 42 height 18
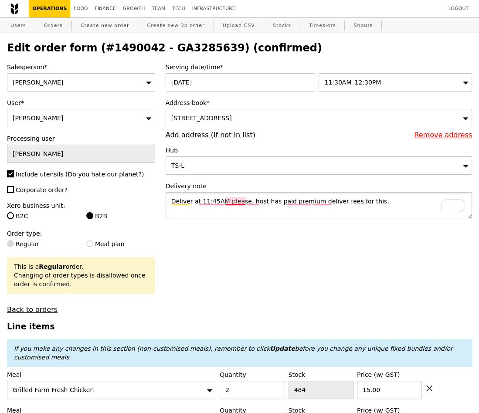
click at [244, 202] on textarea "Deliver at 11:45AM please, host has paid premium deliver fees for this." at bounding box center [319, 205] width 306 height 27
click at [405, 195] on textarea "Deliver at 11:45AM please. Host has paid premium deliver fees for this." at bounding box center [319, 205] width 306 height 27
click at [398, 199] on textarea "Deliver at 11:45AM please. Host has paid premium deliver fees for this." at bounding box center [319, 205] width 306 height 27
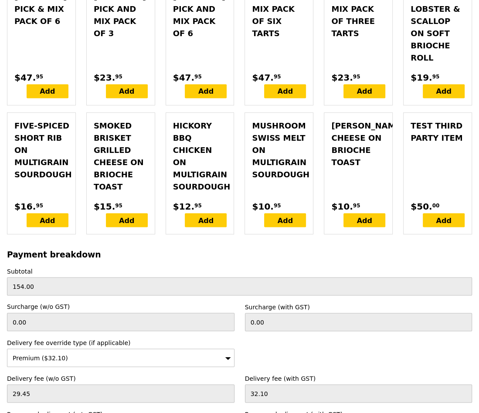
scroll to position [2852, 0]
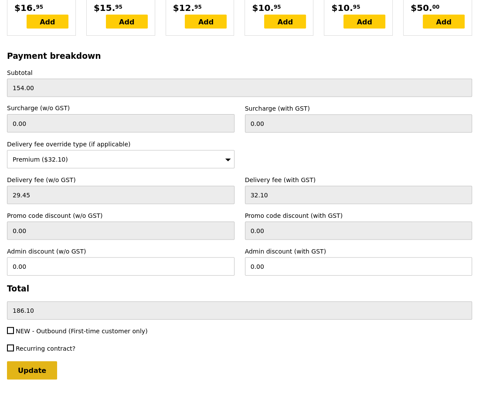
type textarea "Deliver at 11:45AM please. Host has paid premium deliver fees for this order."
click at [27, 361] on input "Update" at bounding box center [32, 370] width 50 height 18
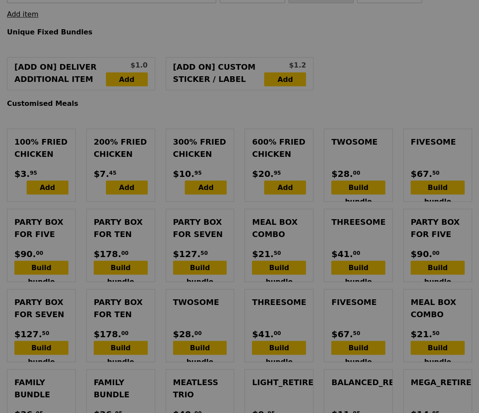
scroll to position [416, 0]
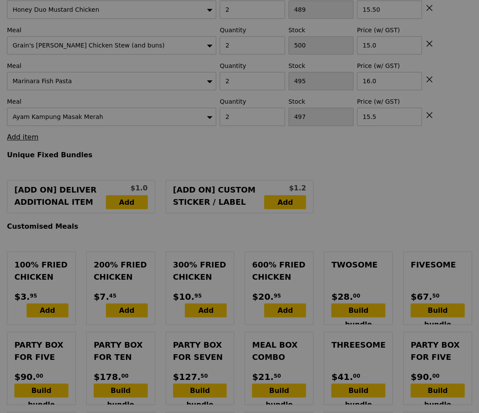
type input "Update"
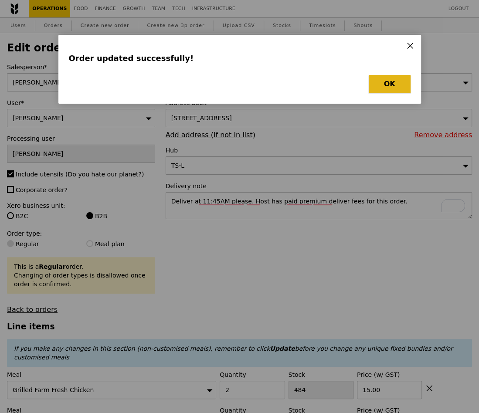
click at [380, 78] on button "OK" at bounding box center [390, 84] width 42 height 18
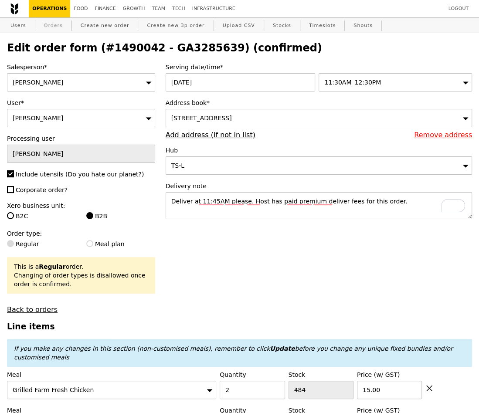
click at [50, 21] on link "Orders" at bounding box center [54, 26] width 26 height 16
select select "100"
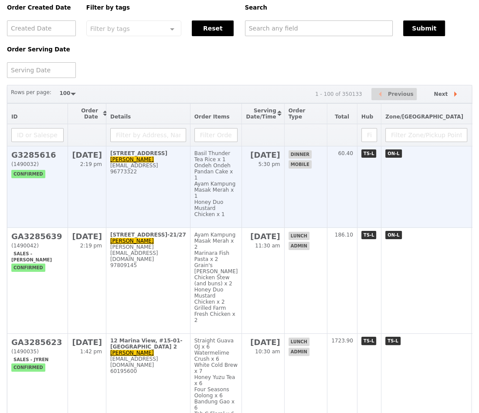
scroll to position [40, 0]
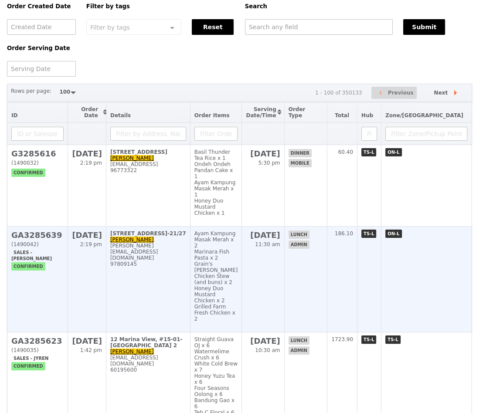
click at [32, 240] on h2 "GA3285639" at bounding box center [37, 234] width 52 height 9
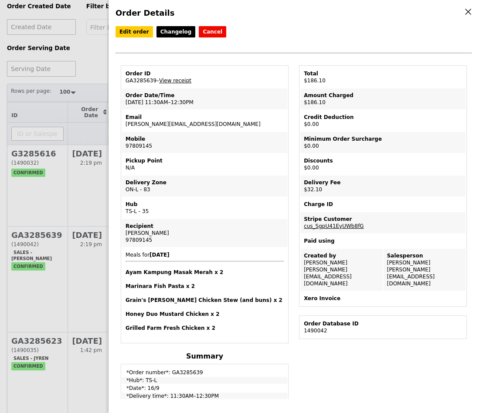
click at [79, 89] on div "Order Details Edit order Changelog Cancel Order ID GA3285639 – View receipt Ord…" at bounding box center [239, 206] width 479 height 413
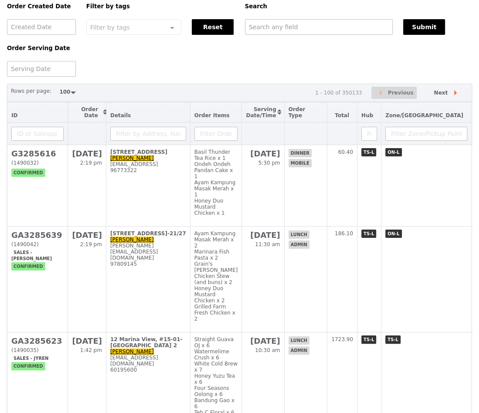
scroll to position [0, 0]
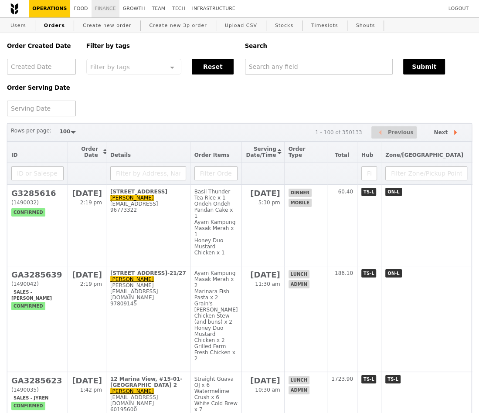
click at [107, 10] on link "Finance" at bounding box center [105, 8] width 28 height 17
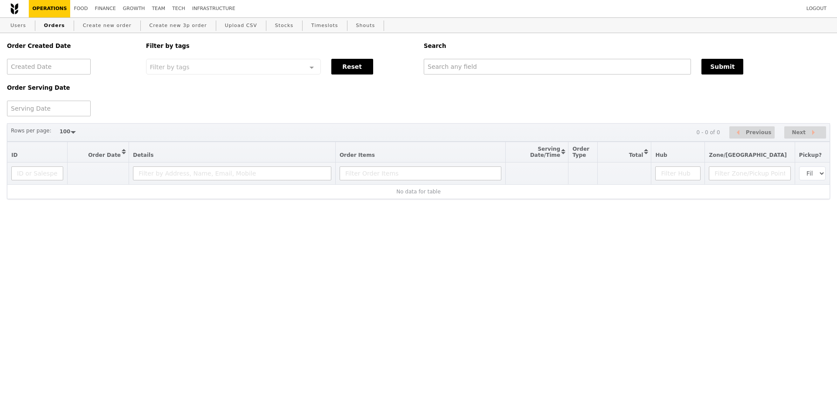
select select "100"
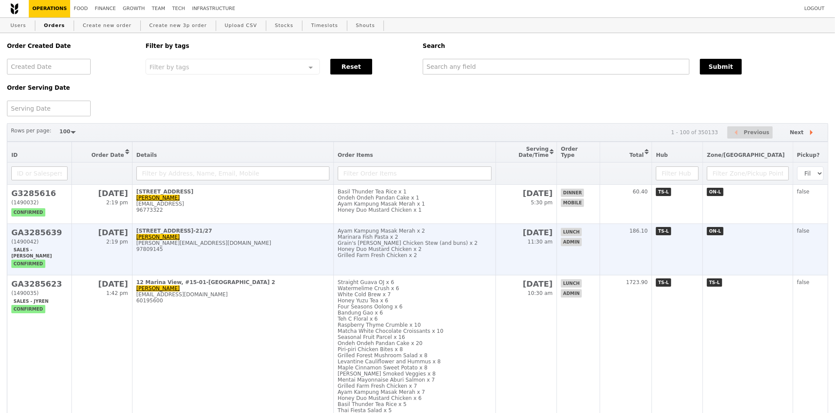
click at [28, 228] on h2 "GA3285639" at bounding box center [39, 232] width 56 height 9
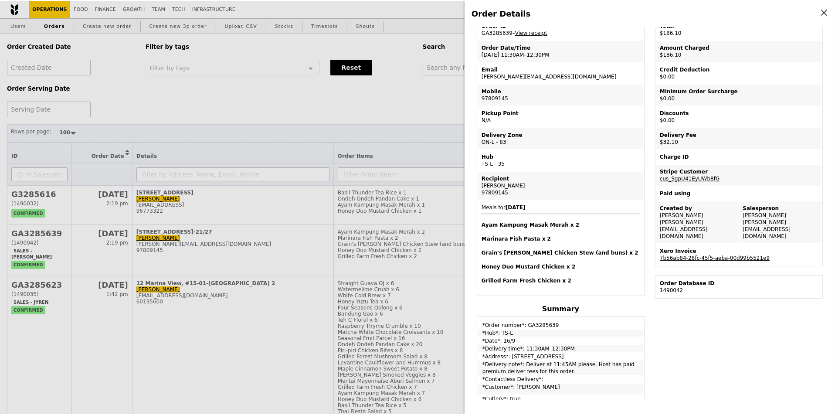
scroll to position [37, 0]
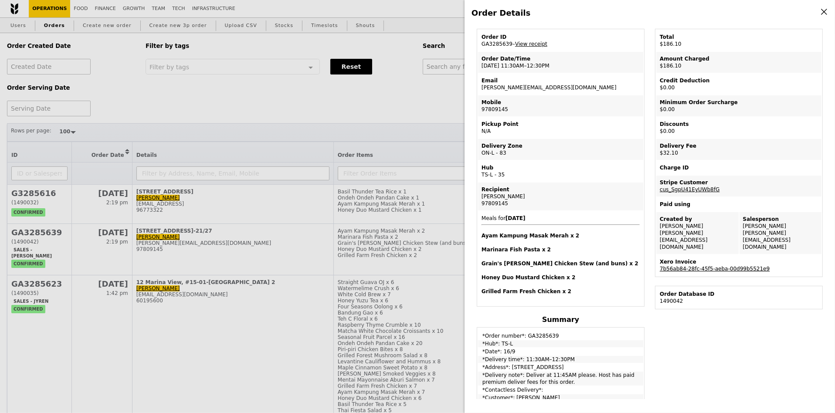
click at [708, 266] on link "7b56ab84-28fc-45f5-aeba-00d99b5521e9" at bounding box center [715, 269] width 110 height 6
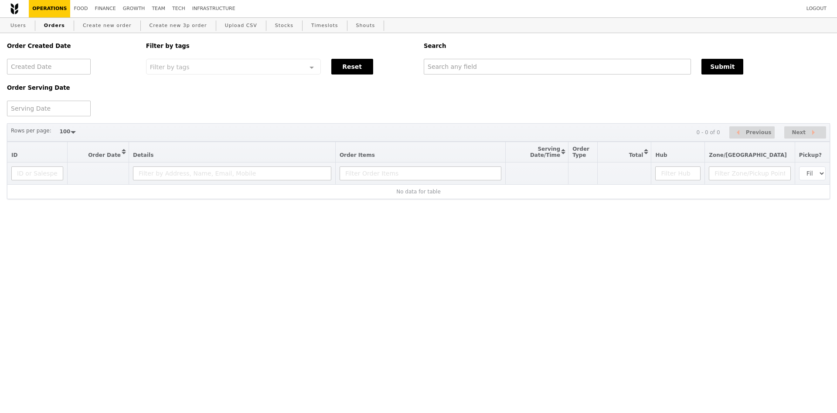
select select "100"
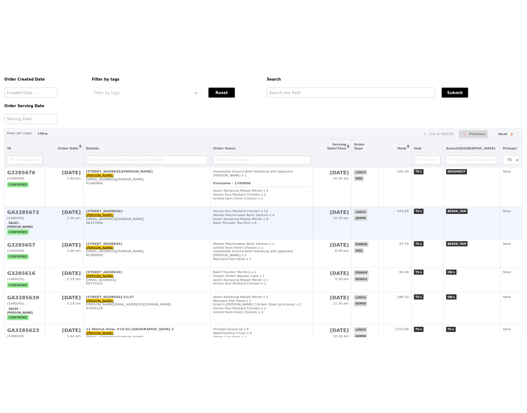
scroll to position [61, 0]
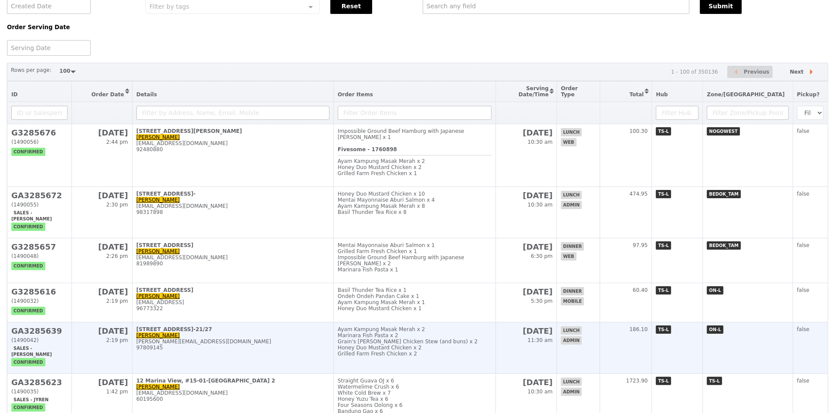
click at [44, 326] on h2 "GA3285639" at bounding box center [39, 330] width 56 height 9
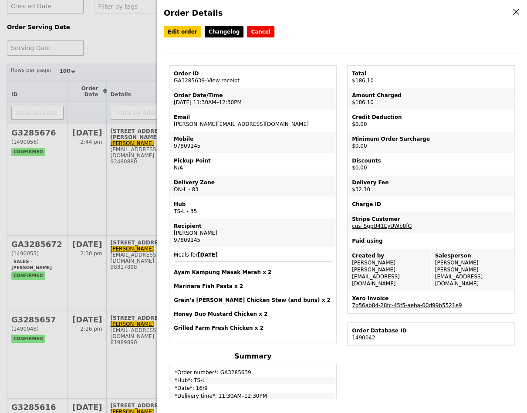
click at [390, 302] on link "7b56ab84-28fc-45f5-aeba-00d99b5521e9" at bounding box center [407, 305] width 110 height 6
drag, startPoint x: 203, startPoint y: 79, endPoint x: 171, endPoint y: 79, distance: 32.2
click at [171, 79] on td "Order ID GA3285639 – View receipt" at bounding box center [252, 77] width 165 height 21
copy td "GA3285639"
click at [59, 129] on div "Order Details Edit order Changelog Cancel Order ID GA3285639 – View receipt Ord…" at bounding box center [263, 206] width 527 height 413
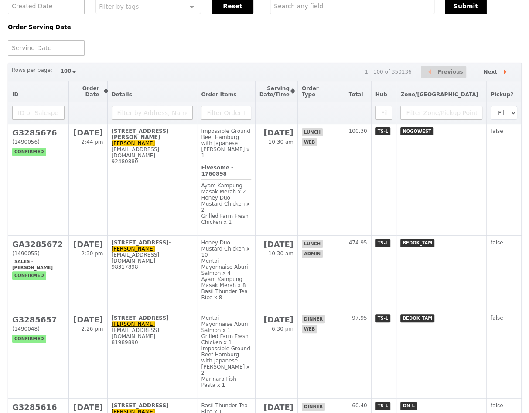
scroll to position [0, 0]
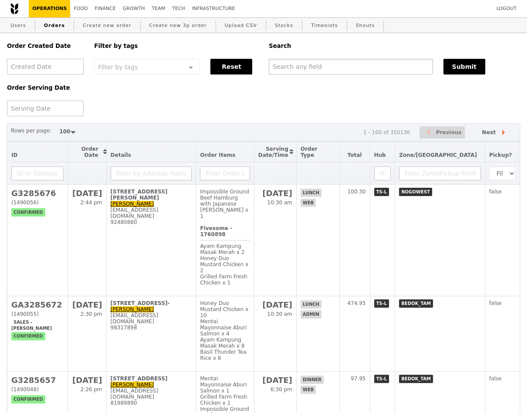
click at [338, 63] on input "text" at bounding box center [351, 67] width 164 height 16
paste input "GA3285639"
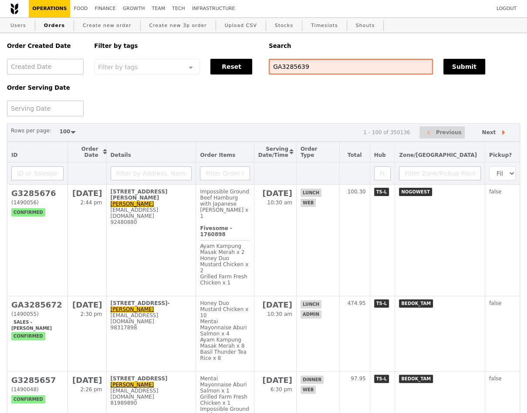
type input "GA3285639"
